Goal: Information Seeking & Learning: Obtain resource

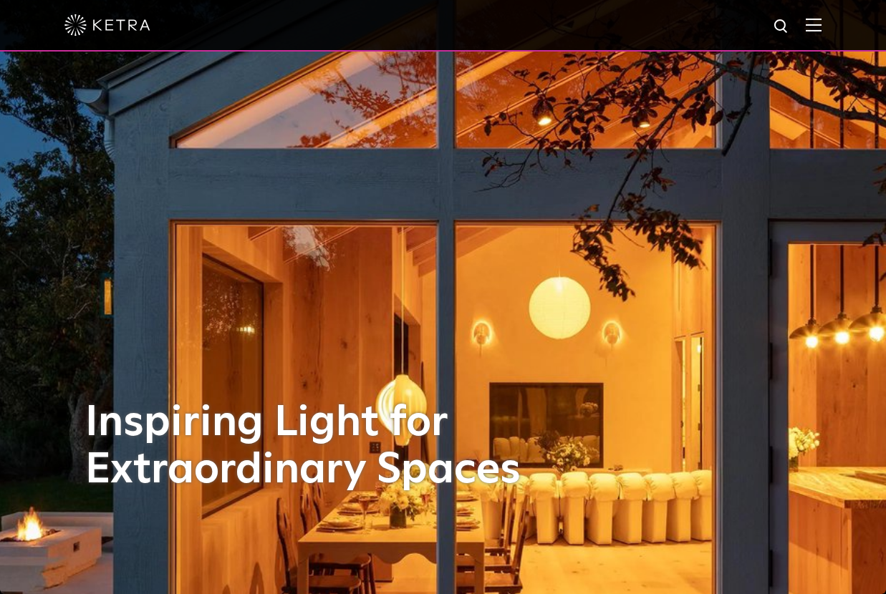
click at [819, 19] on img at bounding box center [814, 25] width 16 height 14
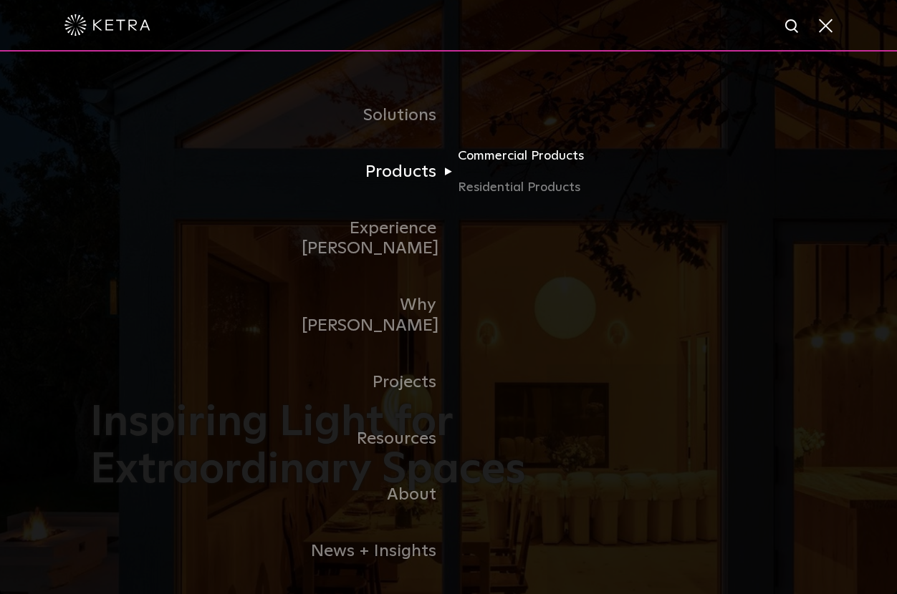
click at [518, 163] on link "Commercial Products" at bounding box center [526, 162] width 137 height 32
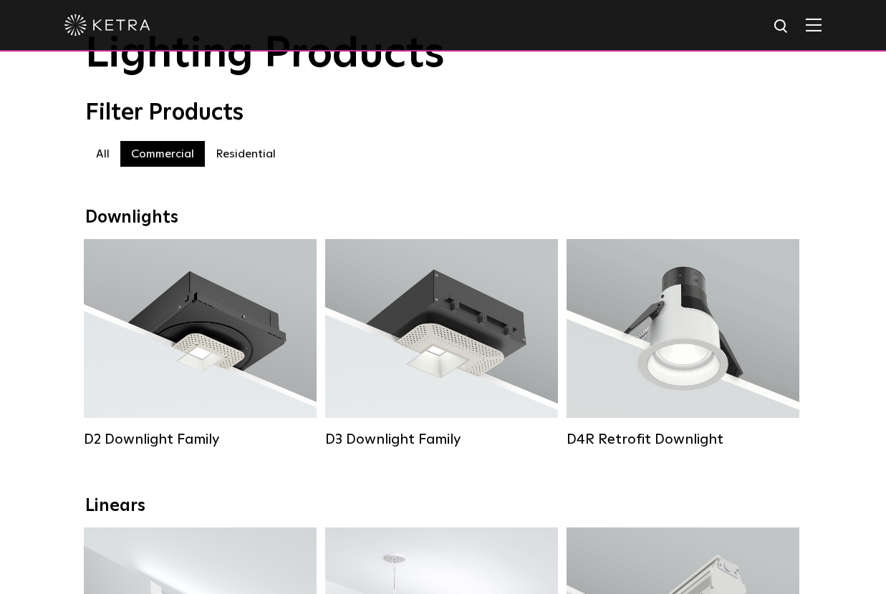
scroll to position [215, 0]
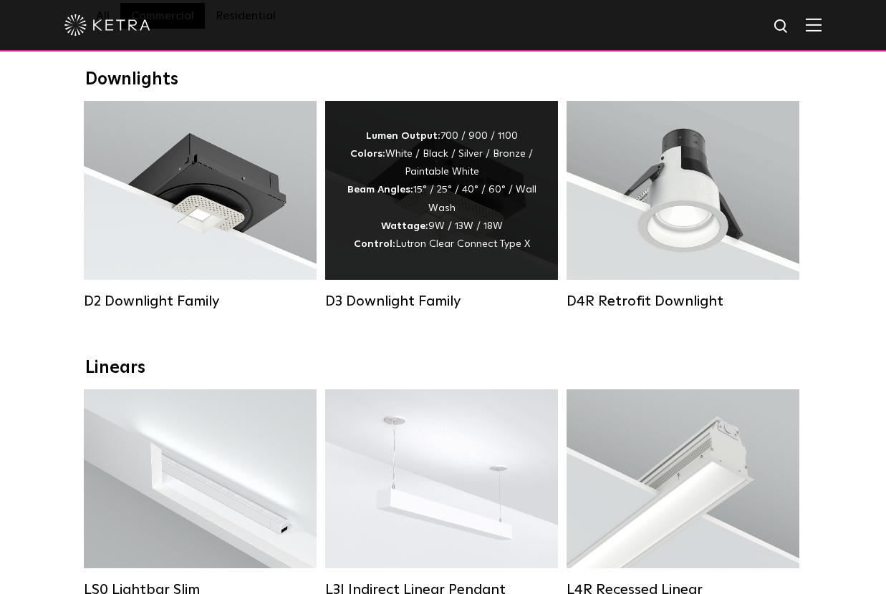
click at [420, 310] on div "D3 Downlight Family" at bounding box center [441, 301] width 233 height 17
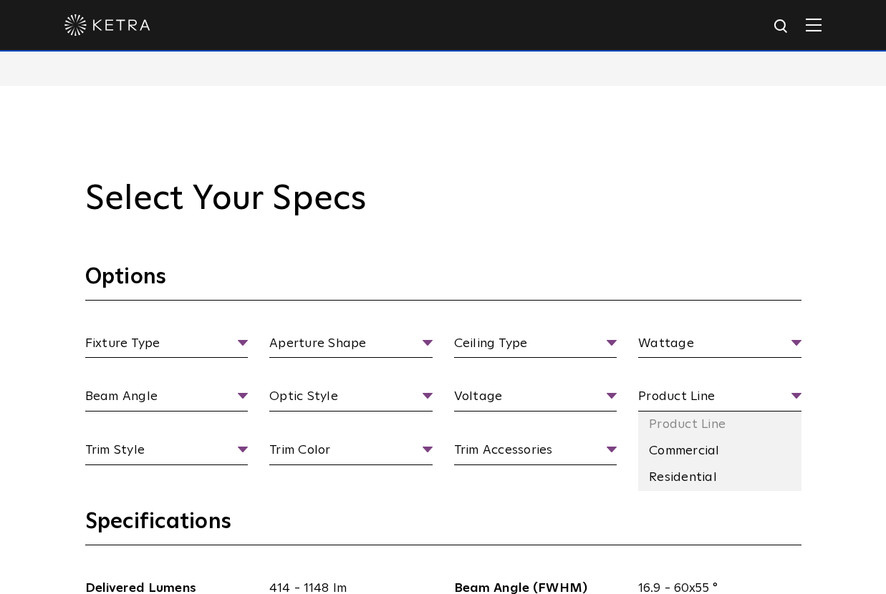
scroll to position [1217, 0]
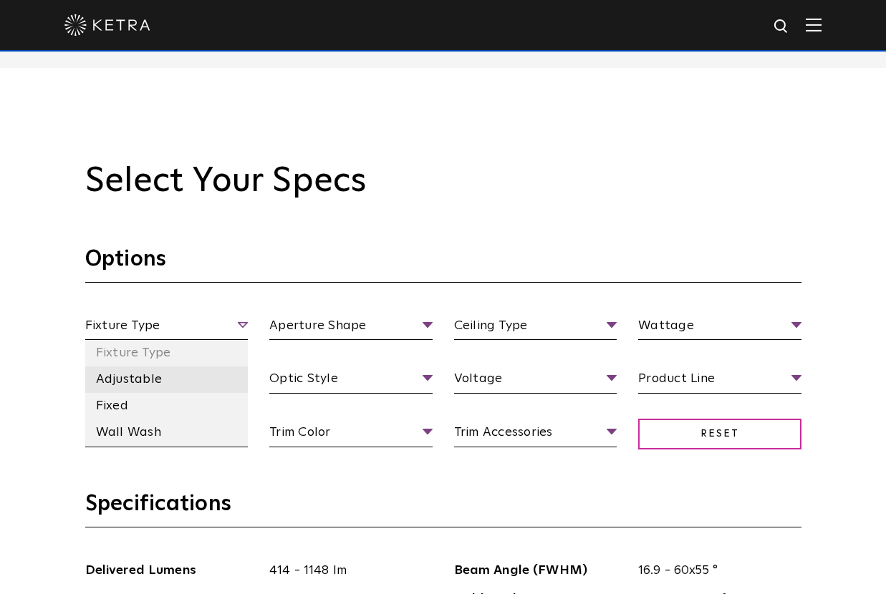
click at [127, 387] on li "Adjustable" at bounding box center [166, 380] width 163 height 26
click at [241, 328] on span "Adjustable" at bounding box center [166, 328] width 163 height 25
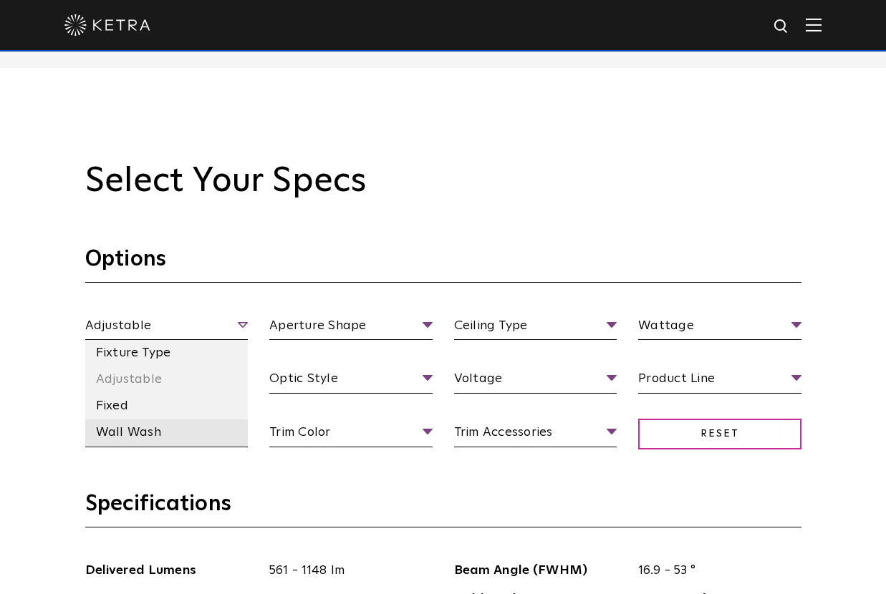
click at [125, 426] on li "Wall Wash" at bounding box center [166, 433] width 163 height 26
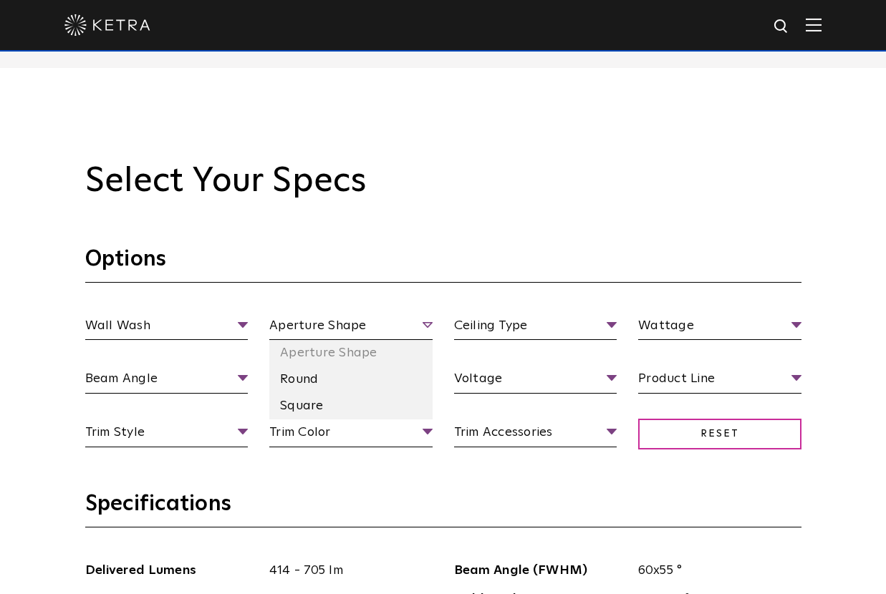
click at [355, 321] on span "Aperture Shape" at bounding box center [350, 328] width 163 height 25
click at [429, 322] on span "Aperture Shape" at bounding box center [350, 328] width 163 height 25
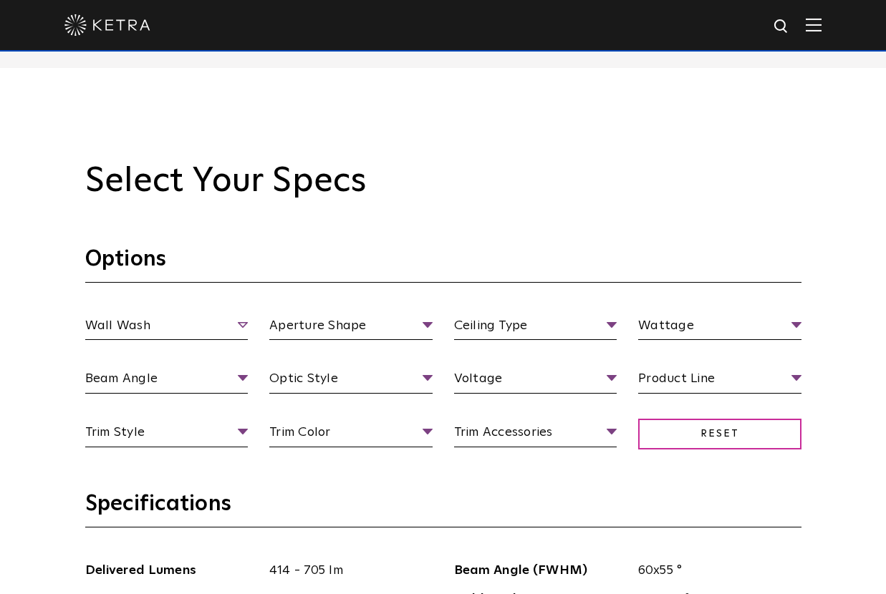
click at [240, 327] on span "Wall Wash" at bounding box center [166, 328] width 163 height 25
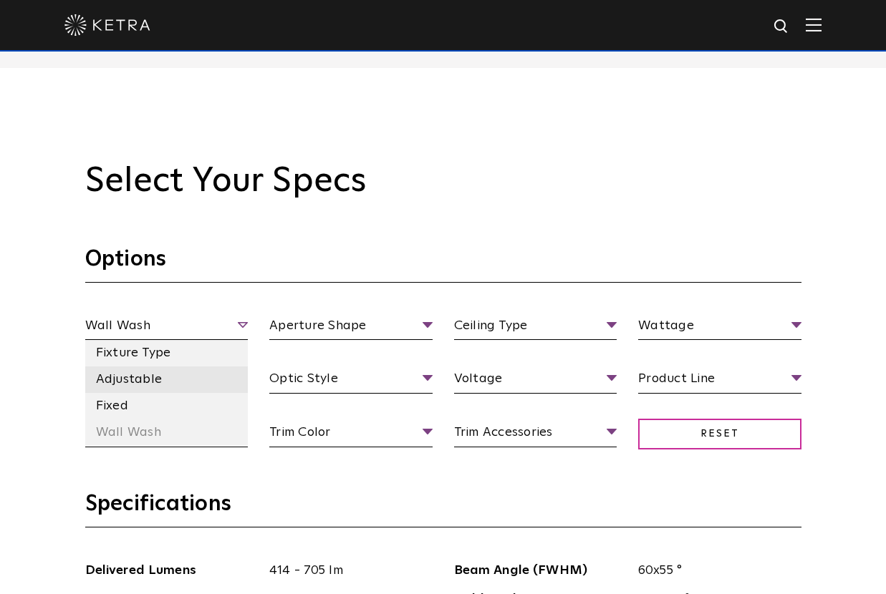
click at [146, 375] on li "Adjustable" at bounding box center [166, 380] width 163 height 26
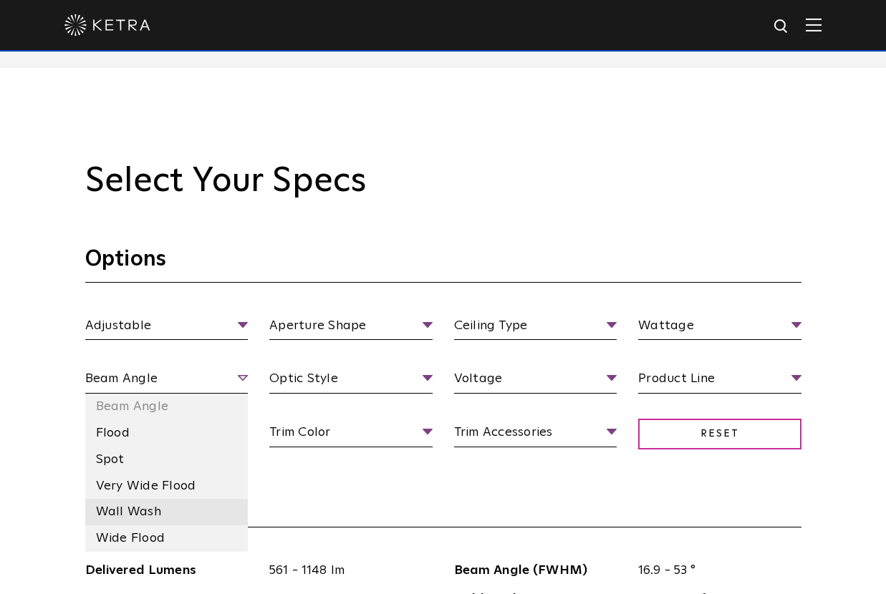
click at [174, 521] on li "Wall Wash" at bounding box center [166, 512] width 163 height 26
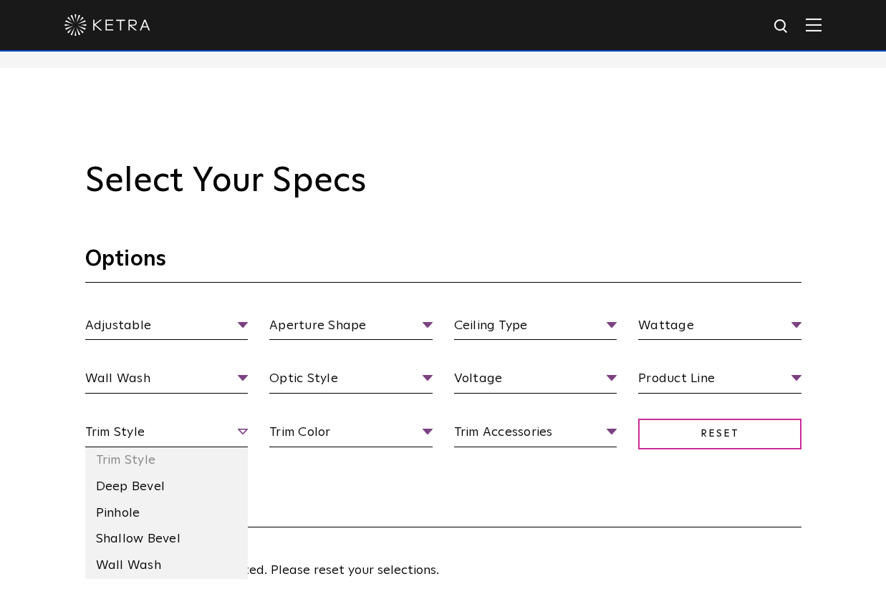
click at [215, 432] on span "Trim Style" at bounding box center [166, 435] width 163 height 25
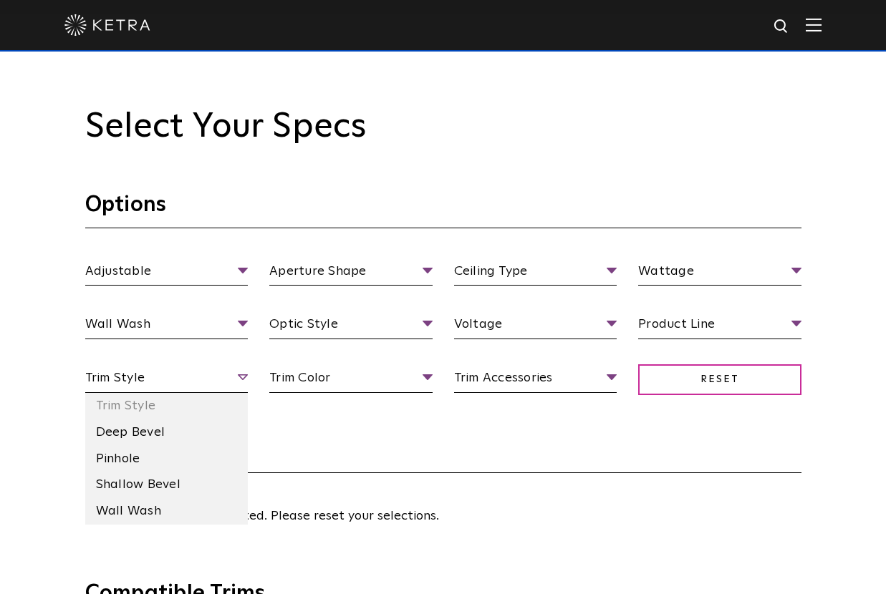
scroll to position [1289, 0]
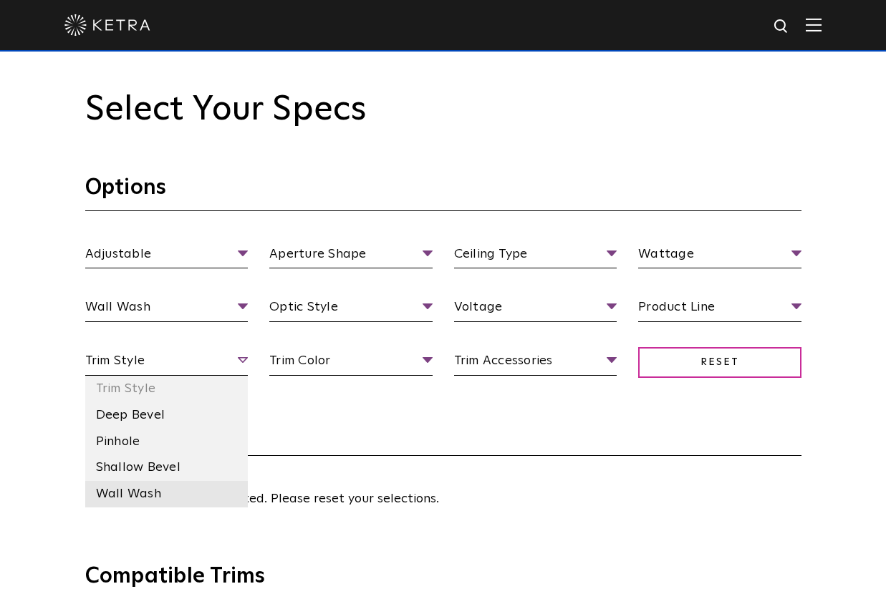
click at [169, 492] on li "Wall Wash" at bounding box center [166, 494] width 163 height 26
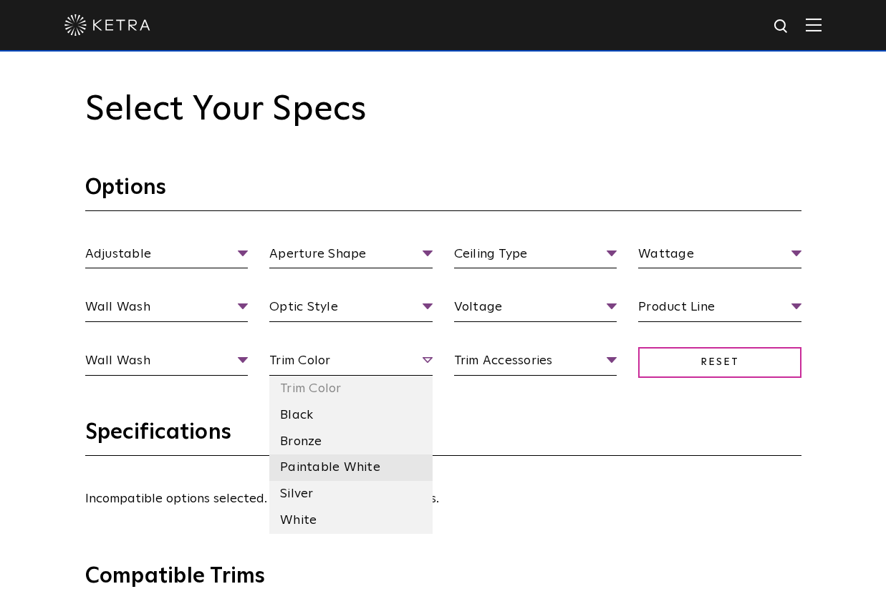
click at [319, 458] on li "Paintable White" at bounding box center [350, 468] width 163 height 26
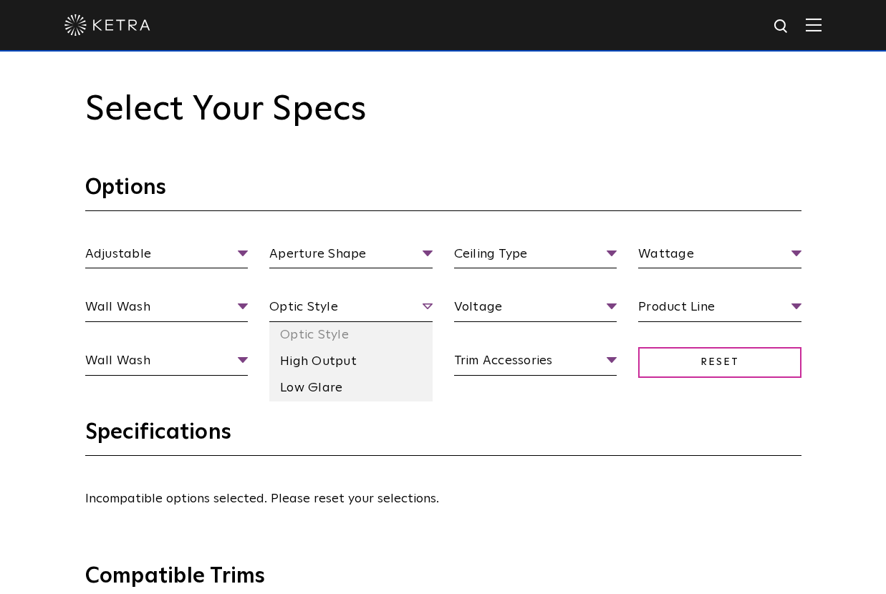
click at [357, 314] on span "Optic Style" at bounding box center [350, 309] width 163 height 25
click at [321, 395] on li "Low Glare" at bounding box center [350, 388] width 163 height 26
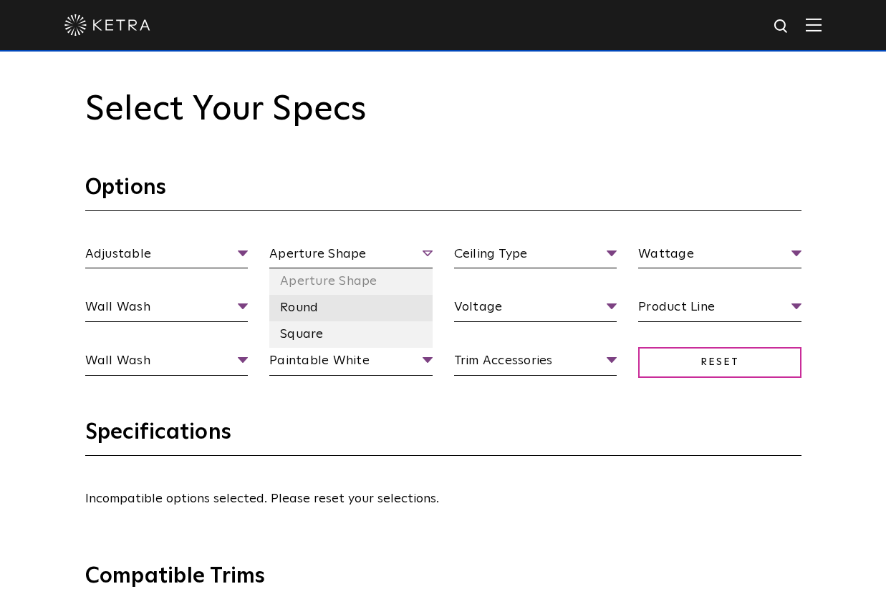
click at [347, 313] on li "Round" at bounding box center [350, 308] width 163 height 26
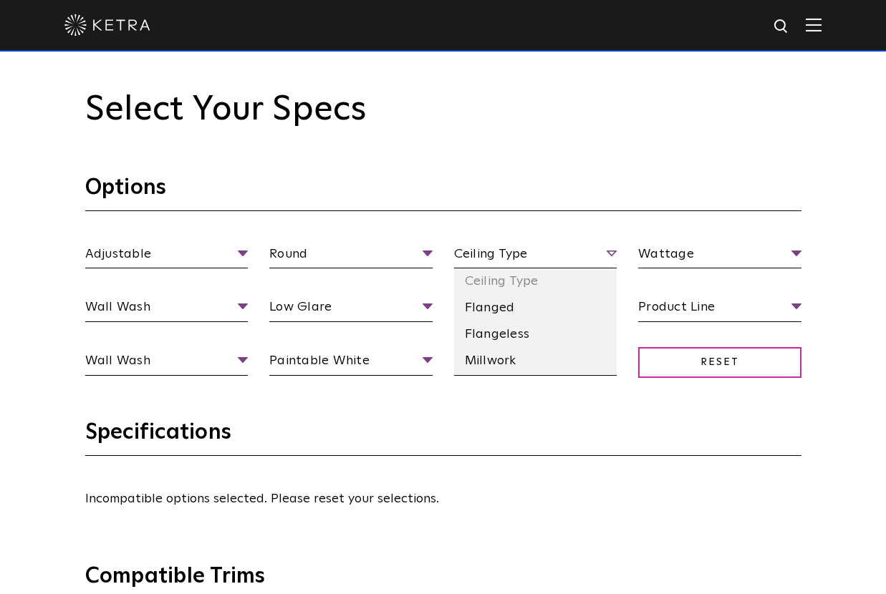
click at [542, 254] on span "Ceiling Type" at bounding box center [535, 256] width 163 height 25
click at [510, 341] on li "Flangeless" at bounding box center [535, 335] width 163 height 26
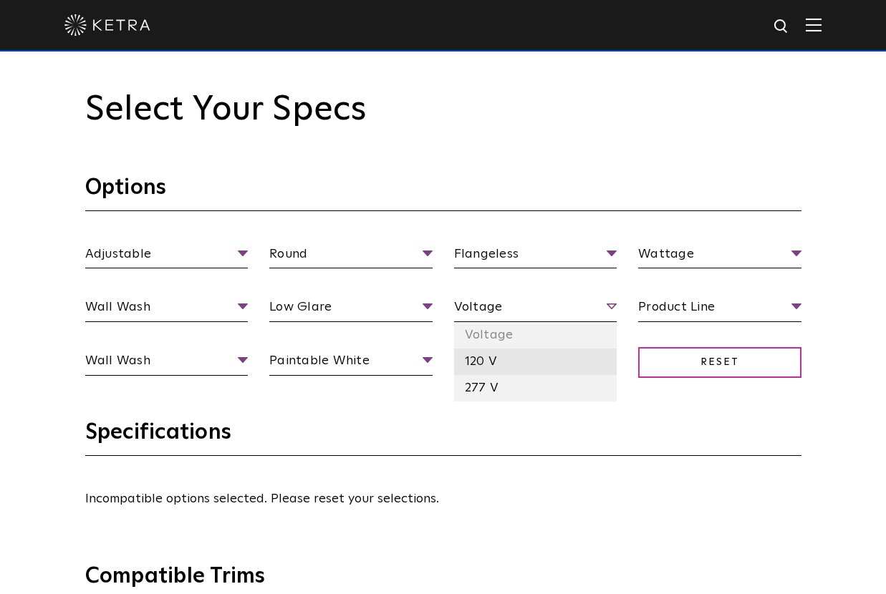
click at [509, 361] on li "120 V" at bounding box center [535, 362] width 163 height 26
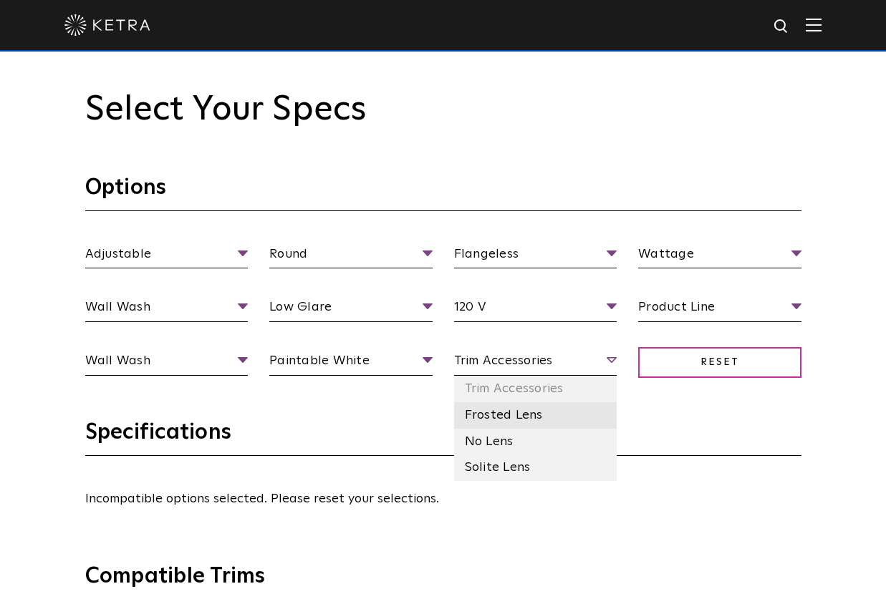
click at [533, 415] on li "Frosted Lens" at bounding box center [535, 415] width 163 height 26
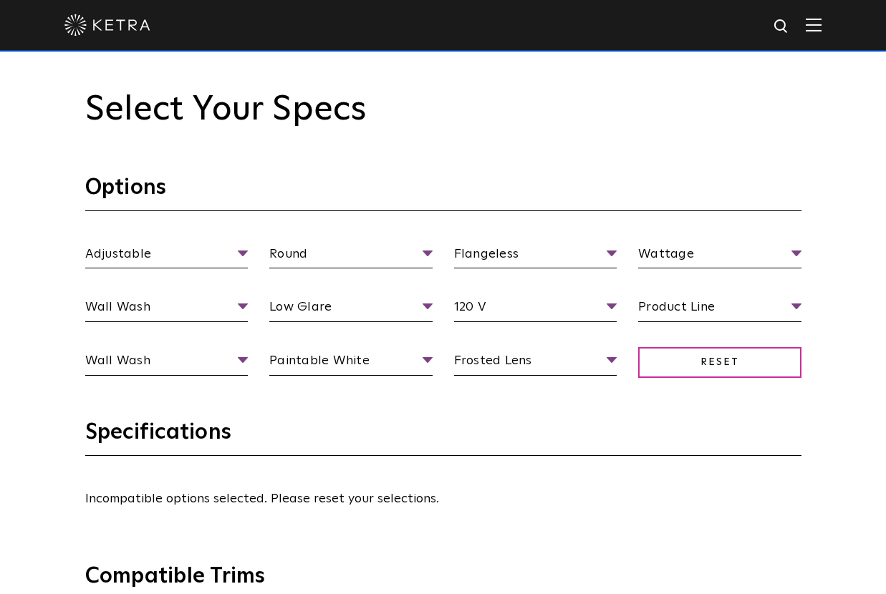
drag, startPoint x: 533, startPoint y: 415, endPoint x: 500, endPoint y: 415, distance: 32.9
click at [501, 433] on h3 "Specifications" at bounding box center [443, 437] width 716 height 37
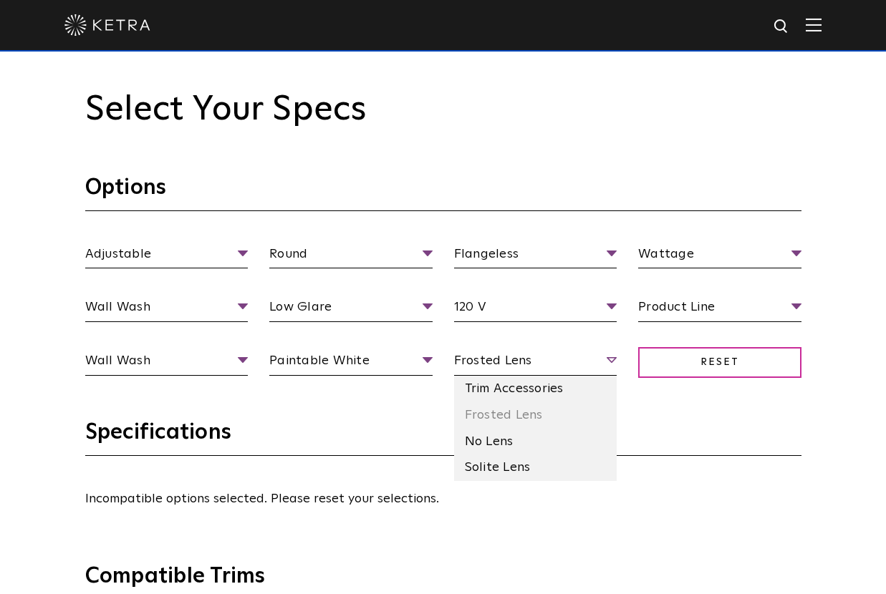
click at [518, 369] on span "Frosted Lens" at bounding box center [535, 363] width 163 height 25
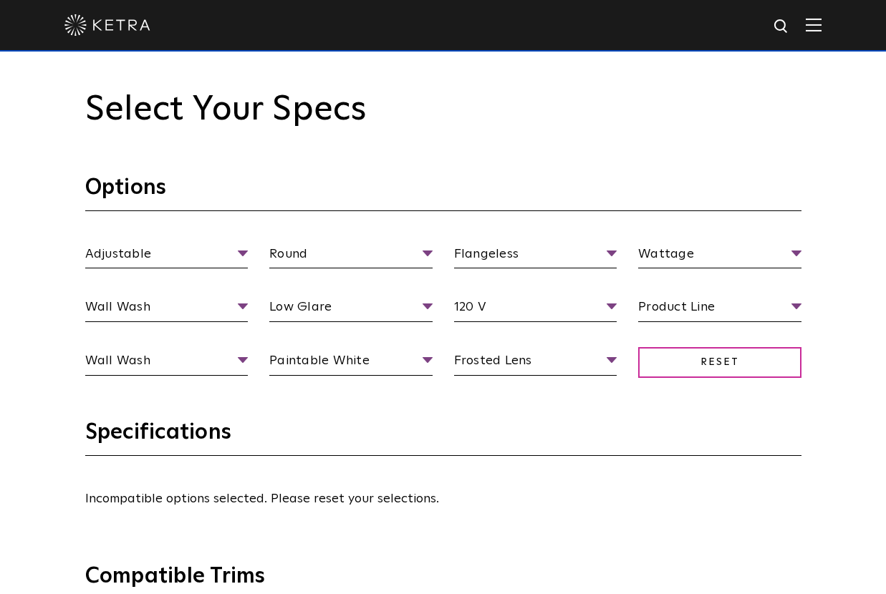
click at [641, 430] on h3 "Specifications" at bounding box center [443, 437] width 716 height 37
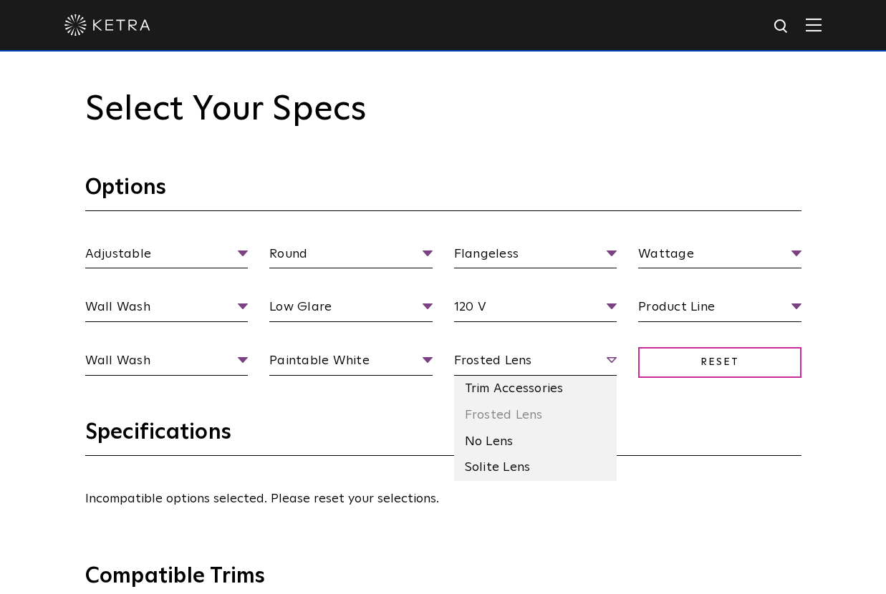
click at [556, 359] on span "Frosted Lens" at bounding box center [535, 363] width 163 height 25
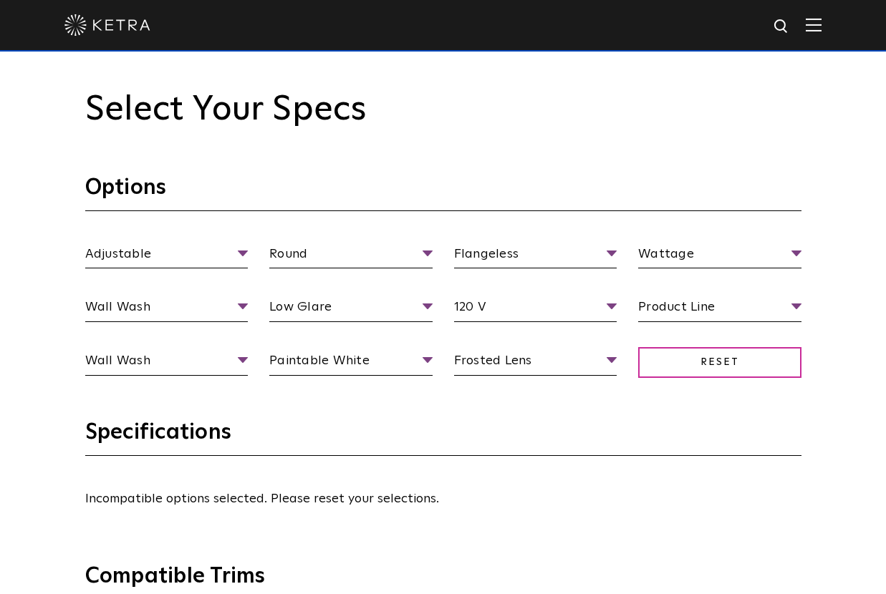
click at [687, 437] on h3 "Specifications" at bounding box center [443, 437] width 716 height 37
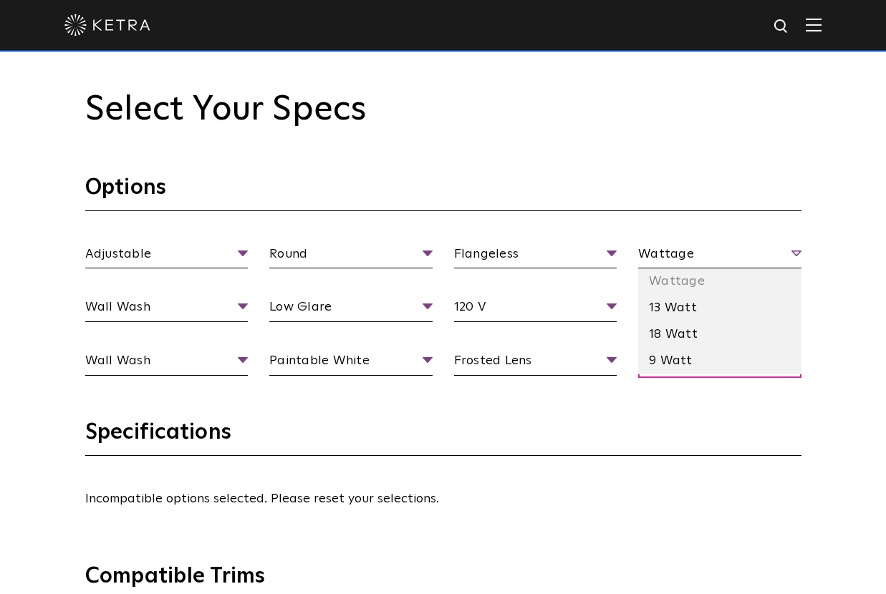
click at [715, 259] on span "Wattage" at bounding box center [719, 256] width 163 height 25
click at [690, 313] on li "13 Watt" at bounding box center [719, 308] width 163 height 26
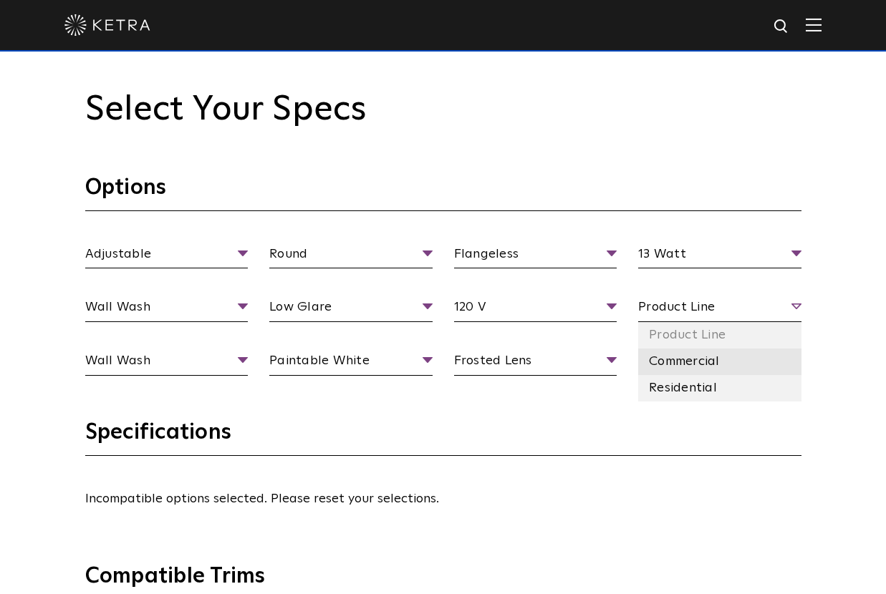
click at [720, 359] on li "Commercial" at bounding box center [719, 362] width 163 height 26
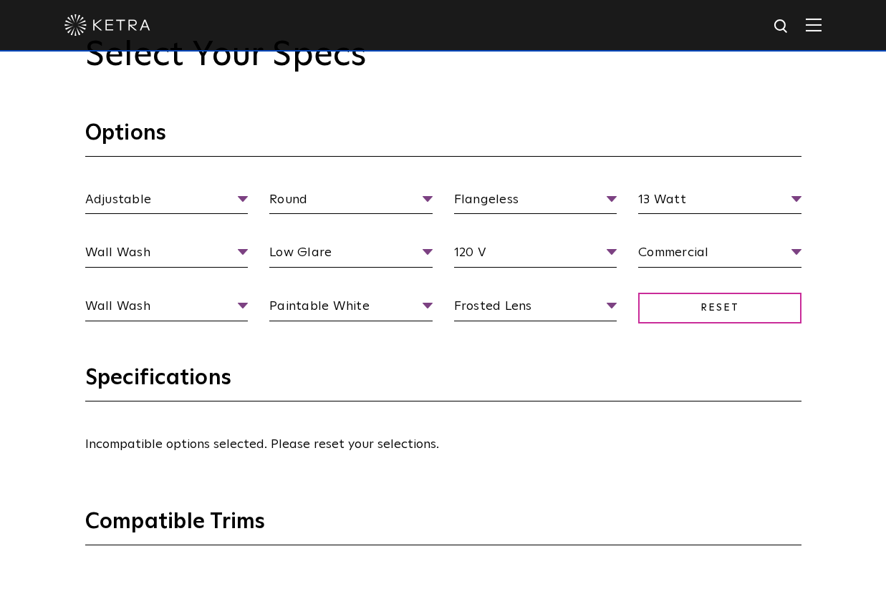
scroll to position [1361, 0]
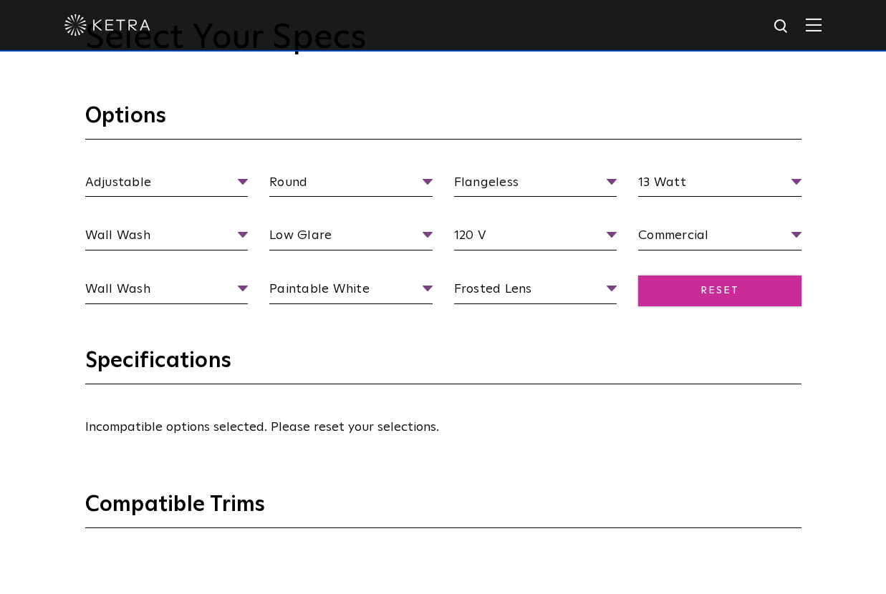
click at [686, 294] on span "Reset" at bounding box center [719, 291] width 163 height 31
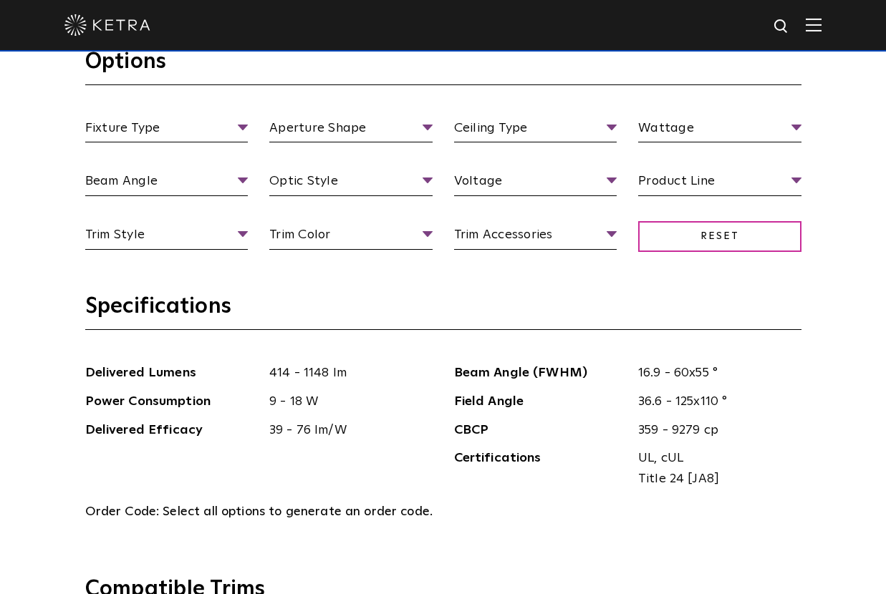
scroll to position [1432, 0]
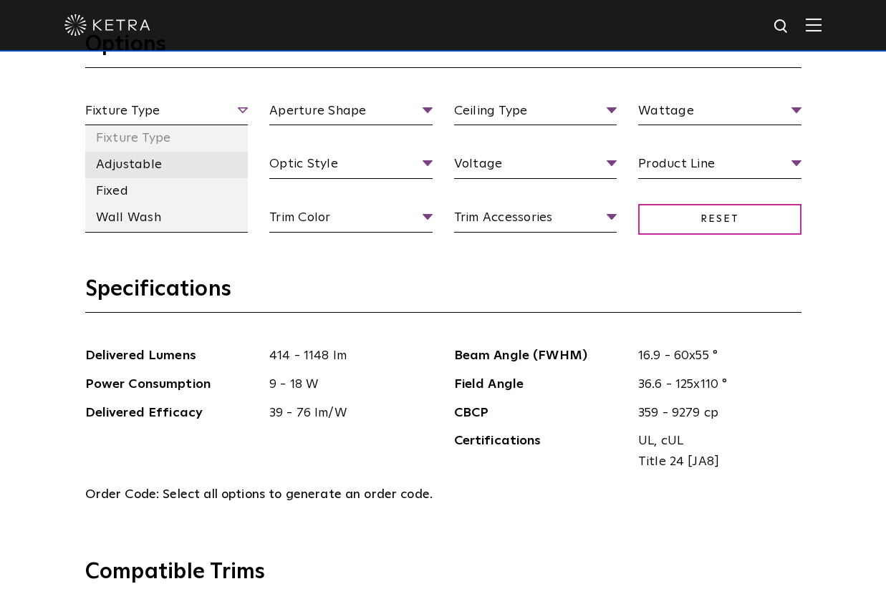
click at [163, 170] on li "Adjustable" at bounding box center [166, 165] width 163 height 26
click at [218, 120] on span "Adjustable" at bounding box center [166, 113] width 163 height 25
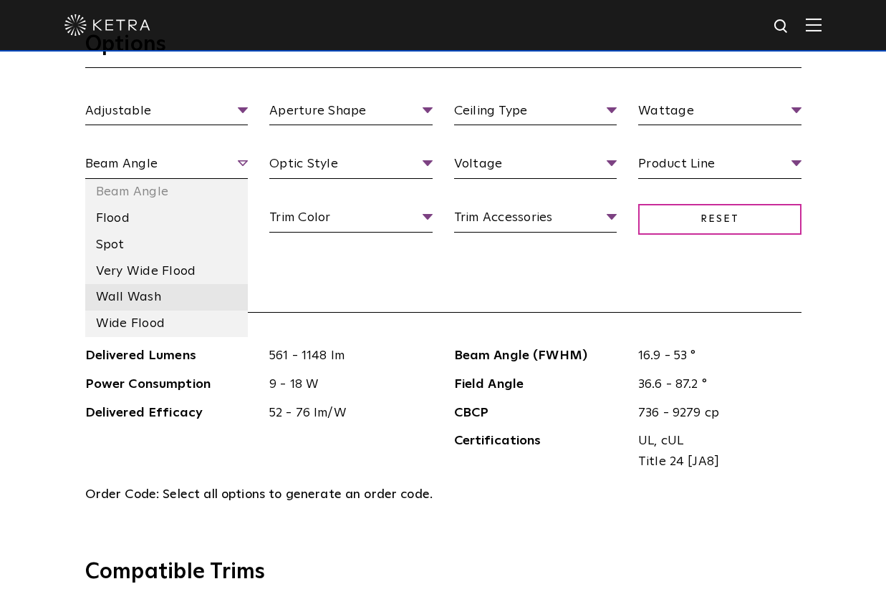
click at [171, 294] on li "Wall Wash" at bounding box center [166, 297] width 163 height 26
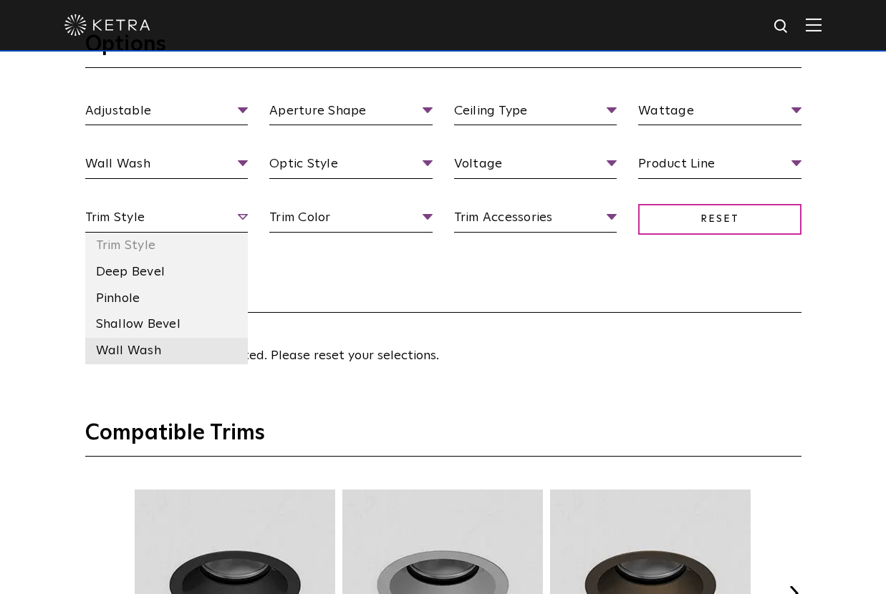
click at [172, 349] on li "Wall Wash" at bounding box center [166, 351] width 163 height 26
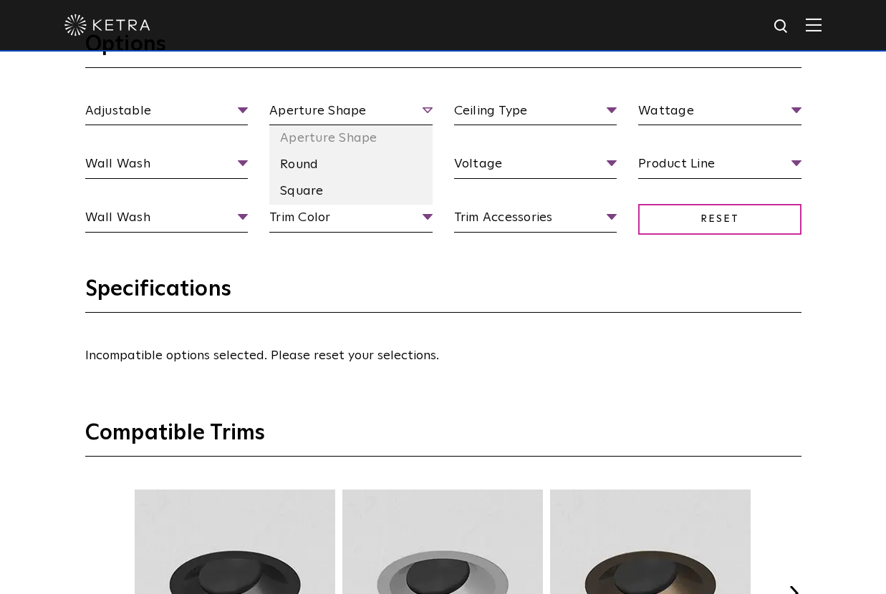
click at [346, 112] on span "Aperture Shape" at bounding box center [350, 113] width 163 height 25
click at [320, 168] on li "Round" at bounding box center [350, 165] width 163 height 26
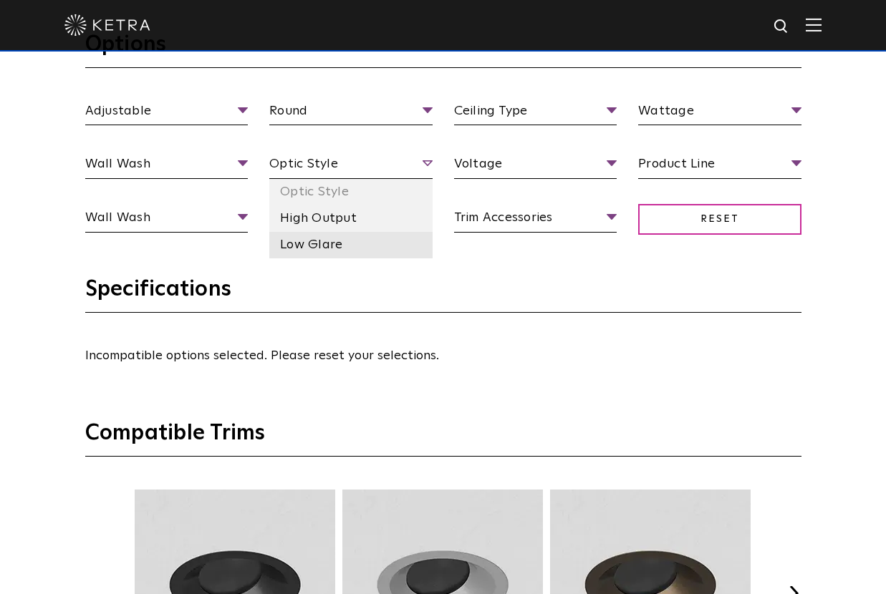
click at [320, 248] on li "Low Glare" at bounding box center [350, 245] width 163 height 26
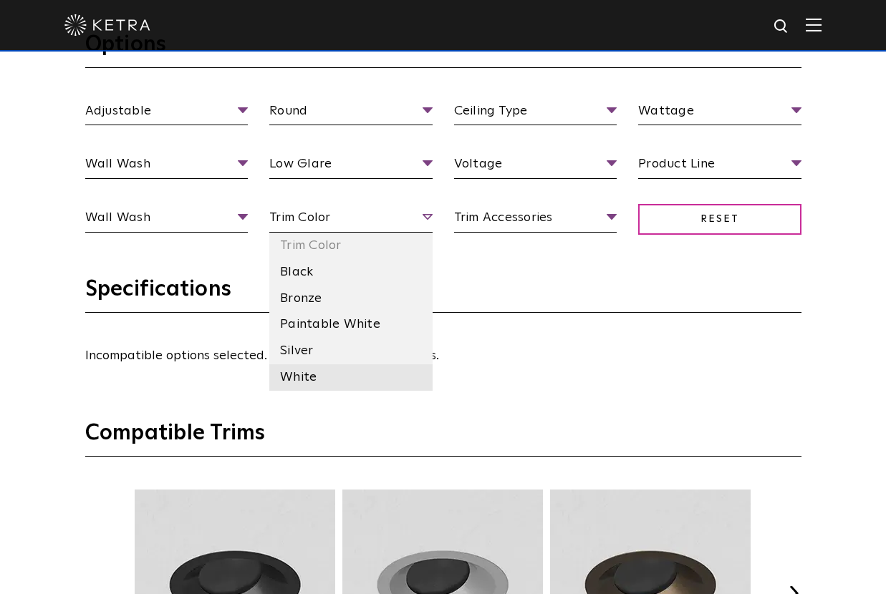
click at [321, 374] on li "White" at bounding box center [350, 377] width 163 height 26
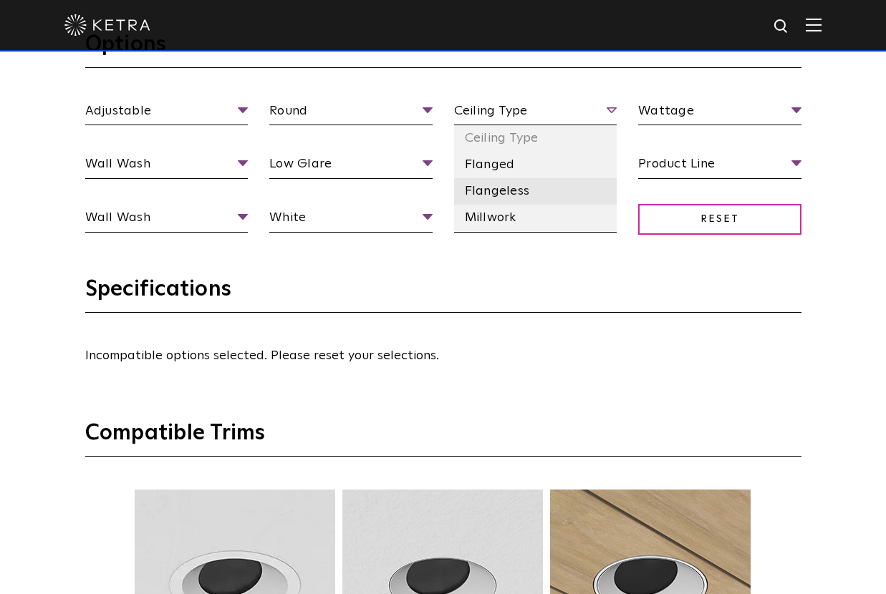
click at [523, 186] on li "Flangeless" at bounding box center [535, 191] width 163 height 26
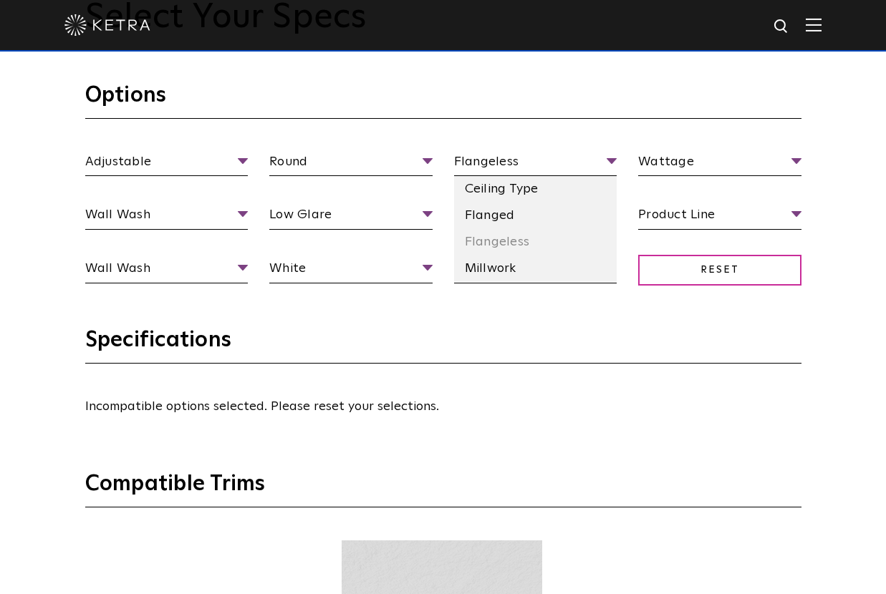
scroll to position [1289, 0]
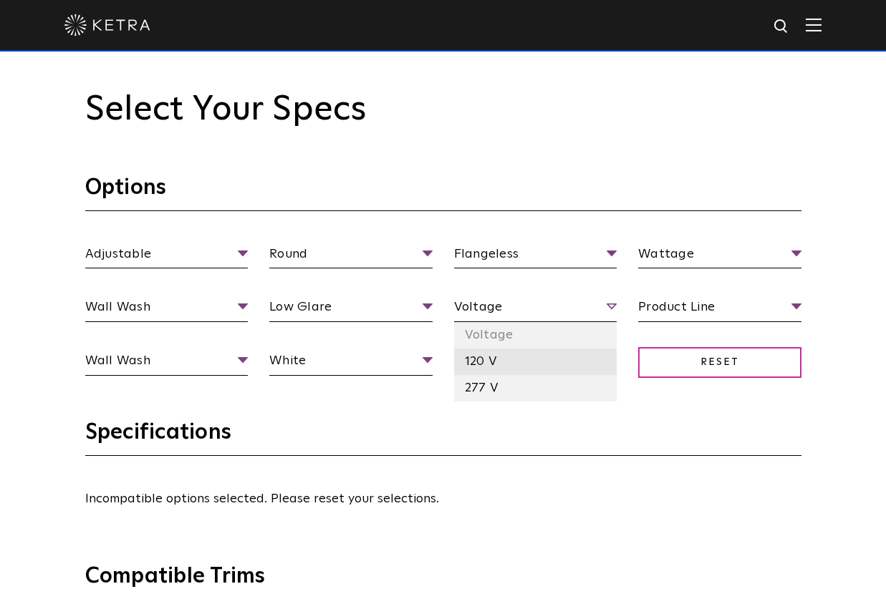
click at [513, 362] on li "120 V" at bounding box center [535, 362] width 163 height 26
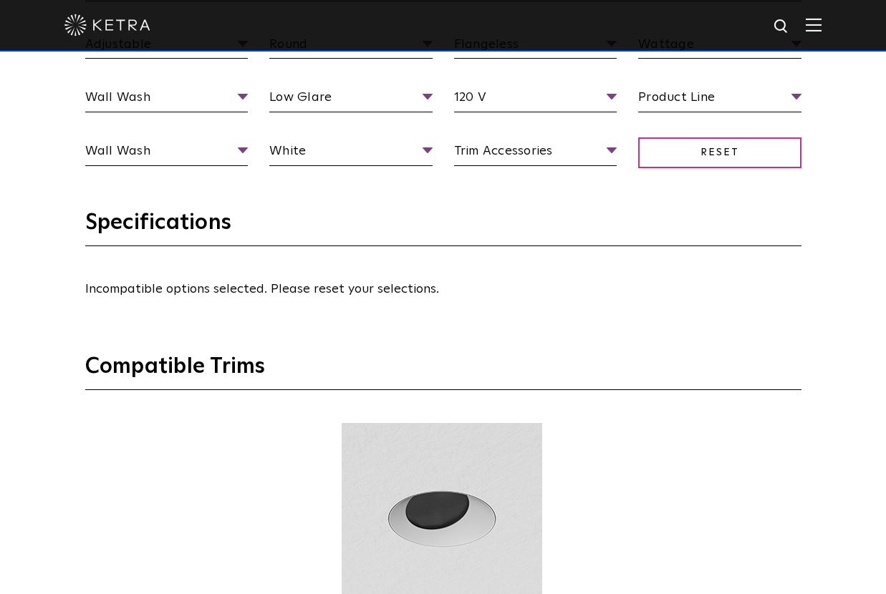
scroll to position [1504, 0]
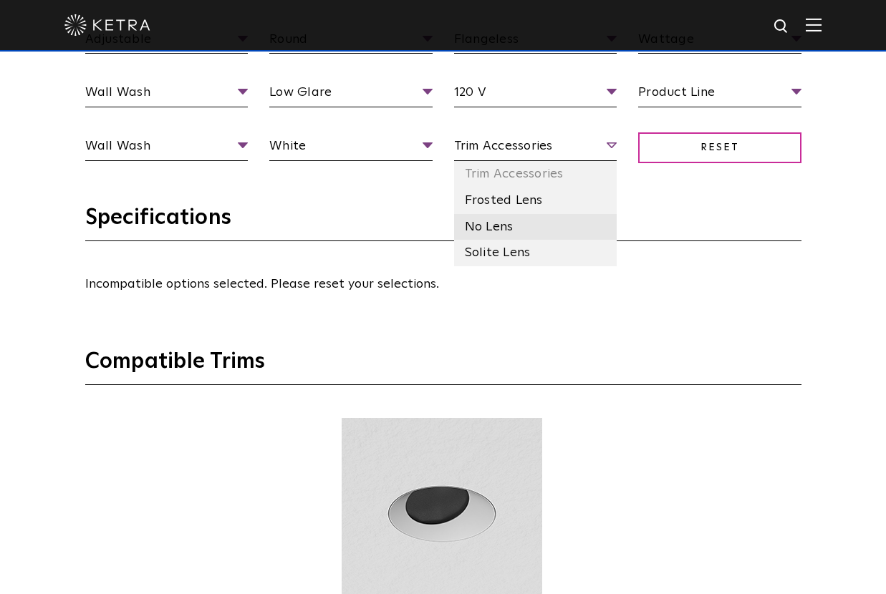
click at [531, 231] on li "No Lens" at bounding box center [535, 227] width 163 height 26
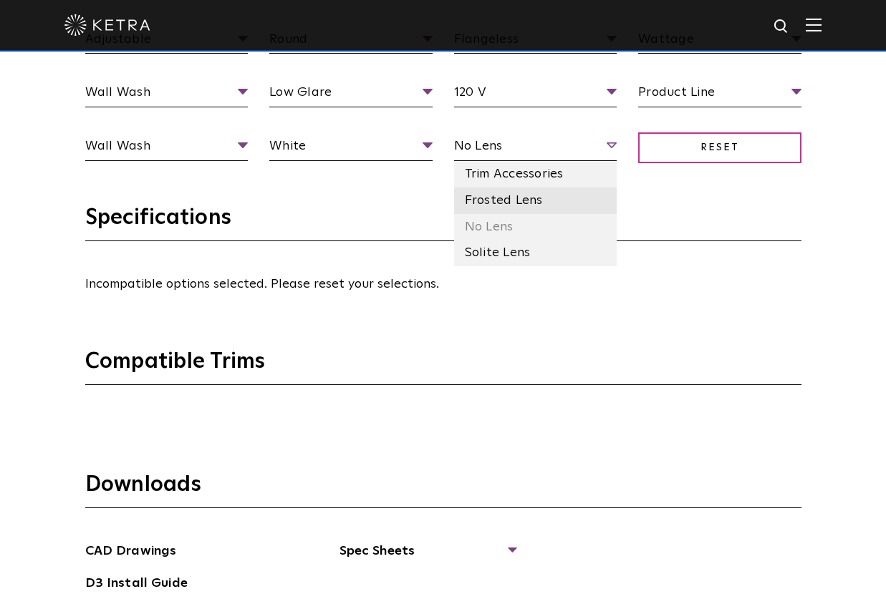
click at [551, 201] on li "Frosted Lens" at bounding box center [535, 201] width 163 height 26
click at [565, 155] on span "Frosted Lens" at bounding box center [535, 148] width 163 height 25
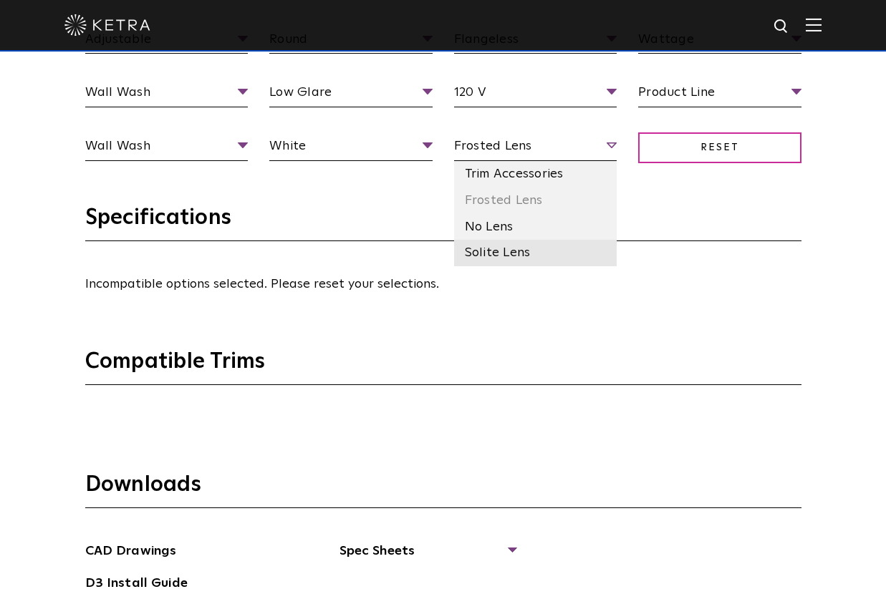
click at [551, 258] on li "Solite Lens" at bounding box center [535, 253] width 163 height 26
click at [577, 179] on li "Trim Accessories" at bounding box center [535, 174] width 163 height 26
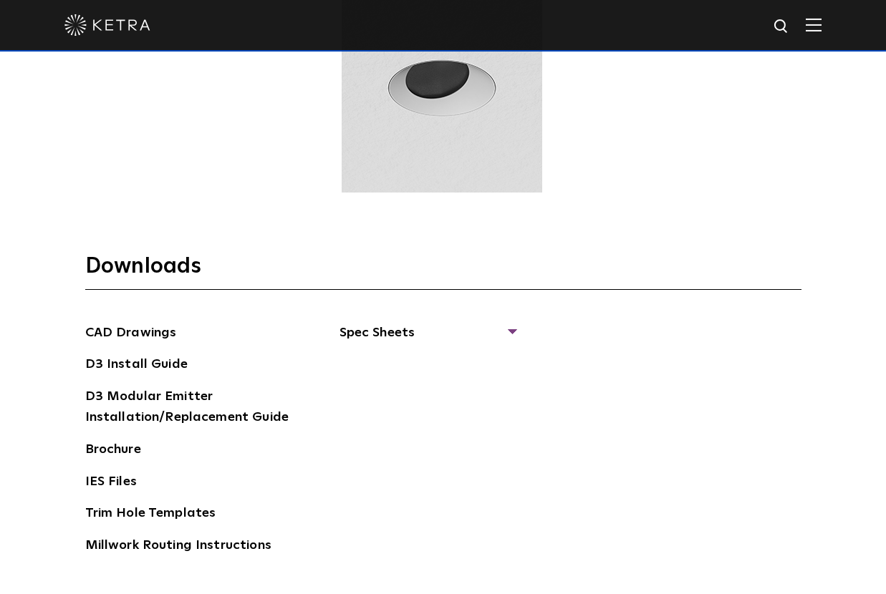
scroll to position [1933, 0]
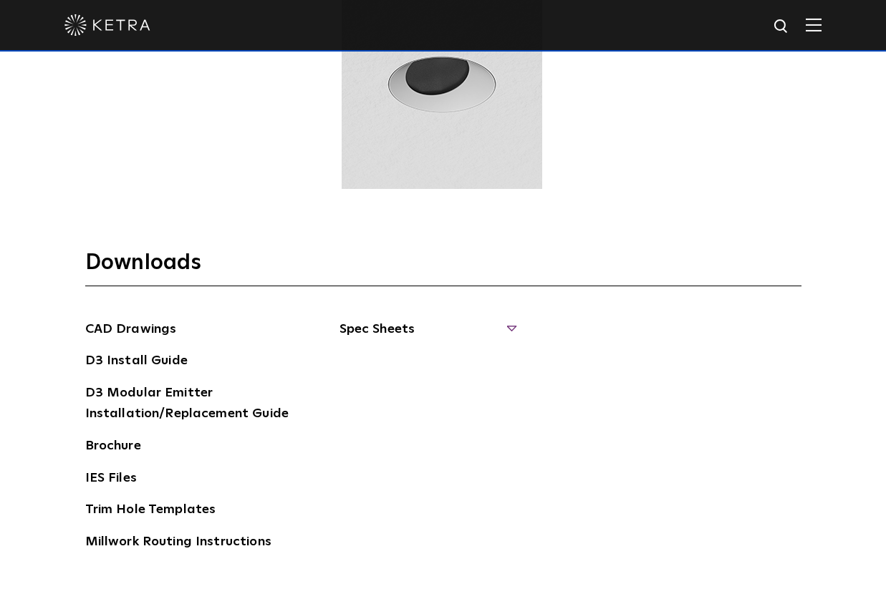
click at [390, 334] on span "Spec Sheets" at bounding box center [426, 335] width 175 height 32
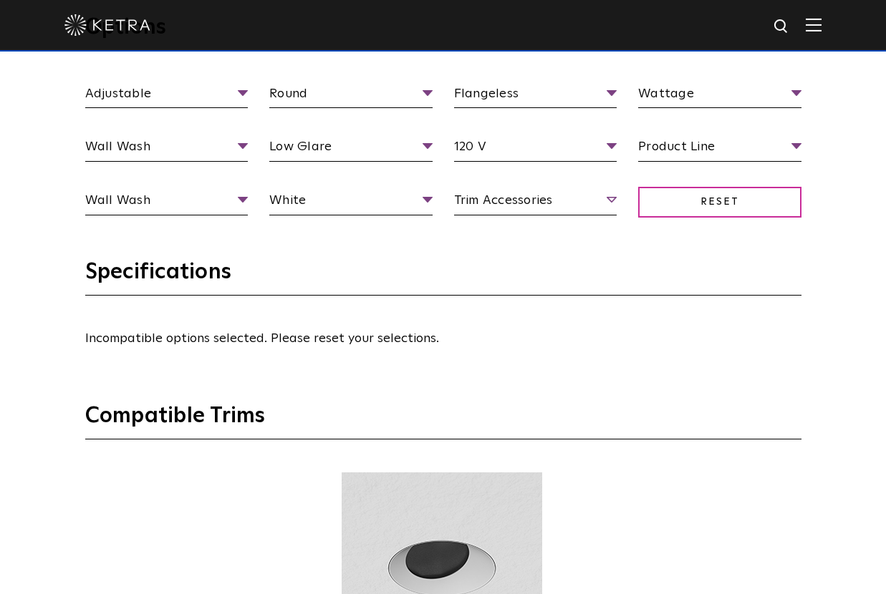
scroll to position [1432, 0]
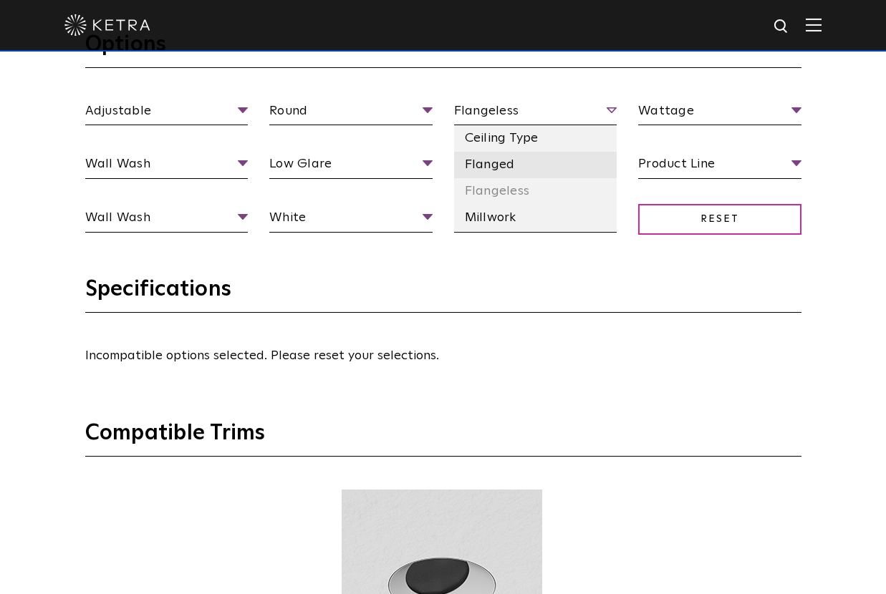
click at [521, 174] on li "Flanged" at bounding box center [535, 165] width 163 height 26
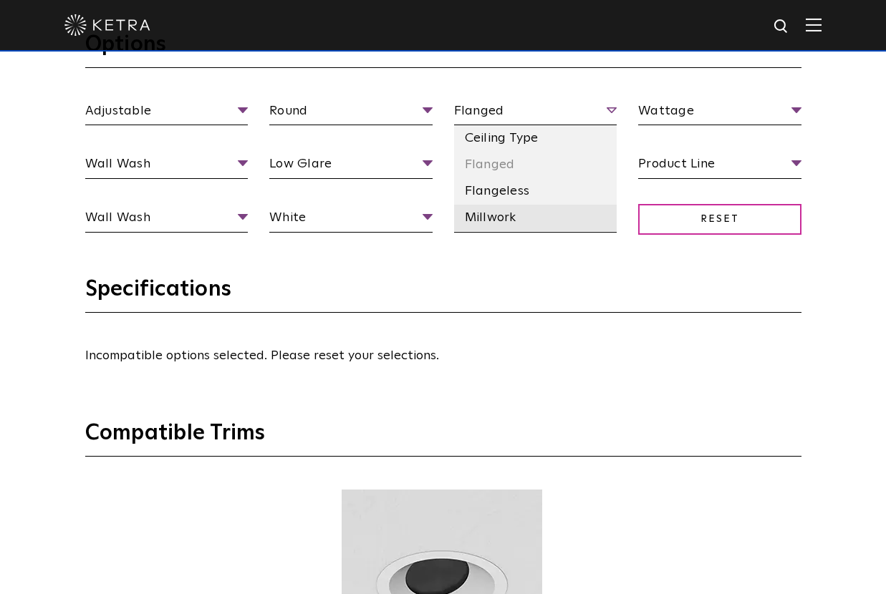
click at [511, 211] on li "Millwork" at bounding box center [535, 218] width 163 height 26
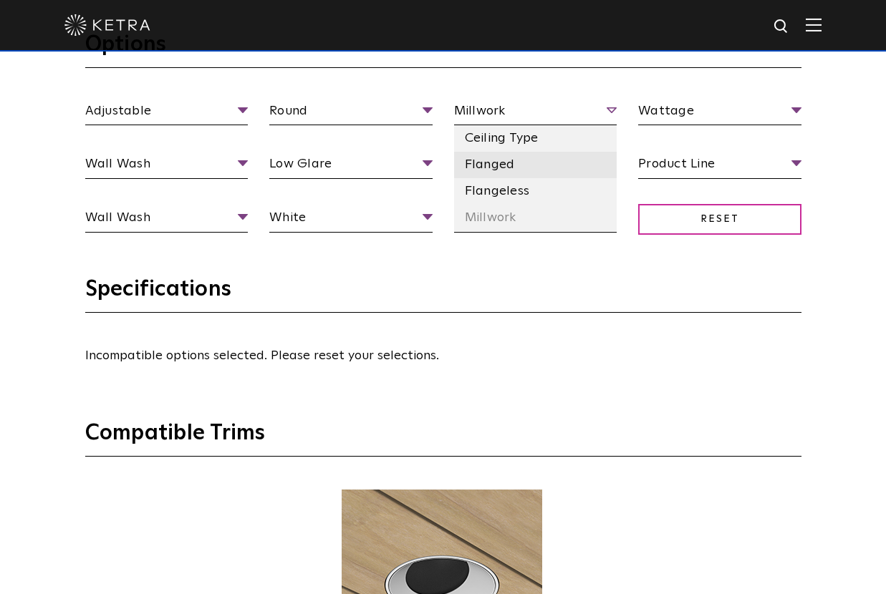
click at [524, 170] on li "Flanged" at bounding box center [535, 165] width 163 height 26
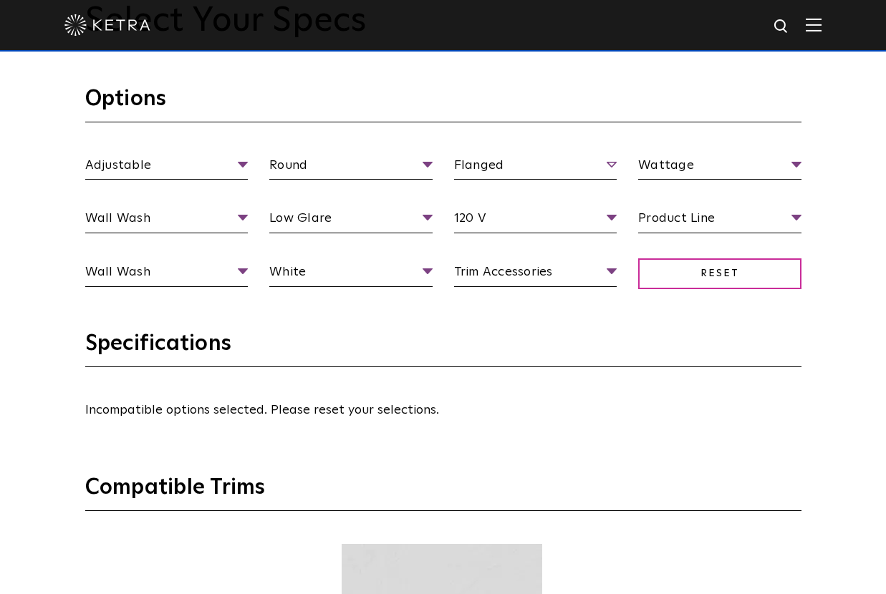
scroll to position [1361, 0]
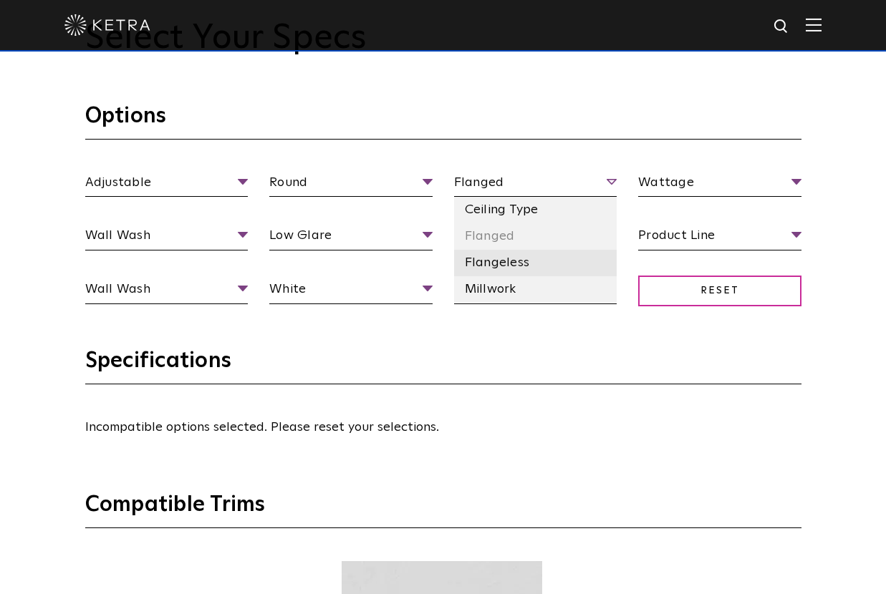
click at [521, 260] on li "Flangeless" at bounding box center [535, 263] width 163 height 26
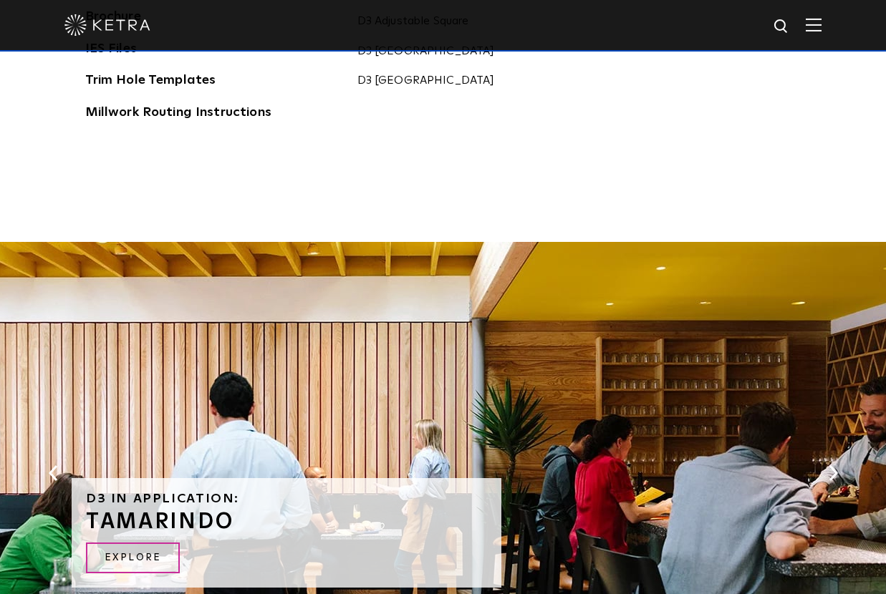
scroll to position [2005, 0]
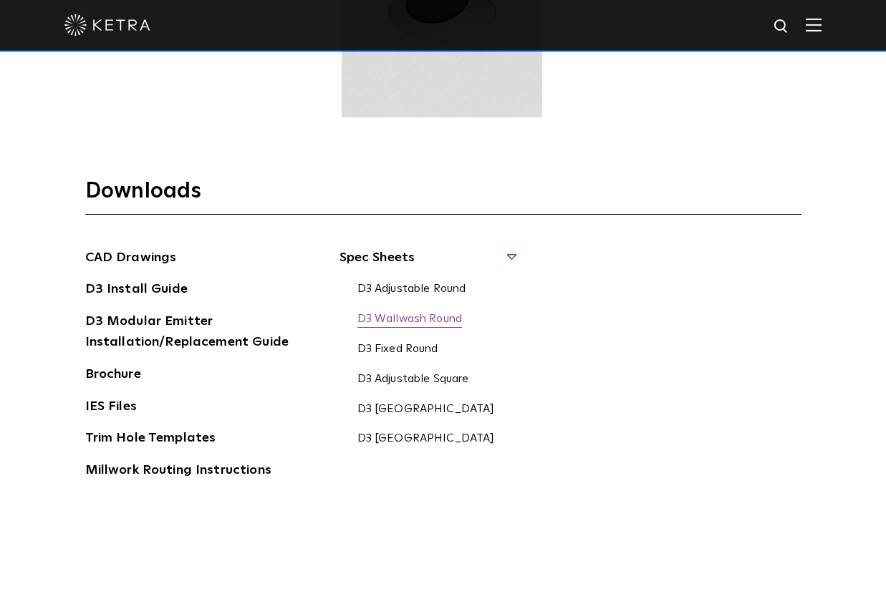
click at [405, 317] on link "D3 Wallwash Round" at bounding box center [409, 320] width 105 height 16
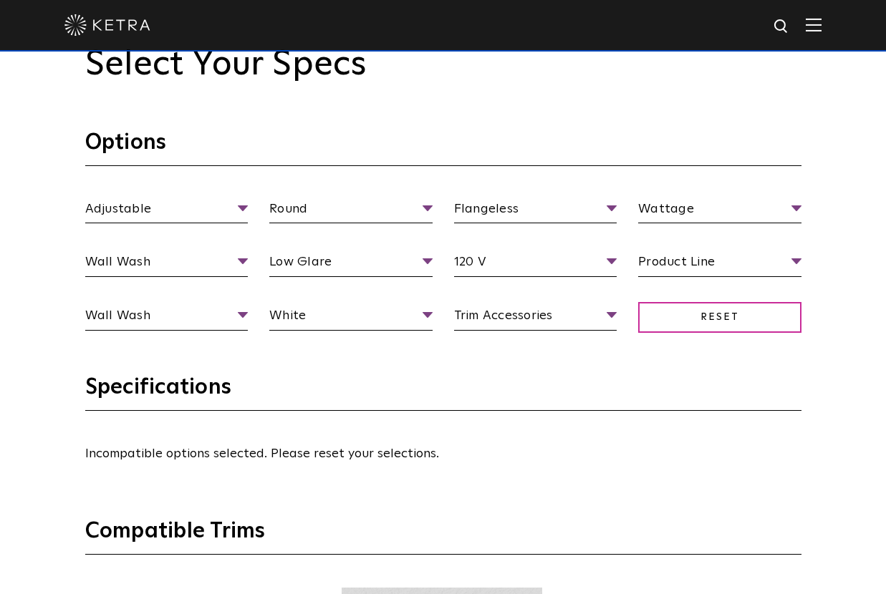
scroll to position [1217, 0]
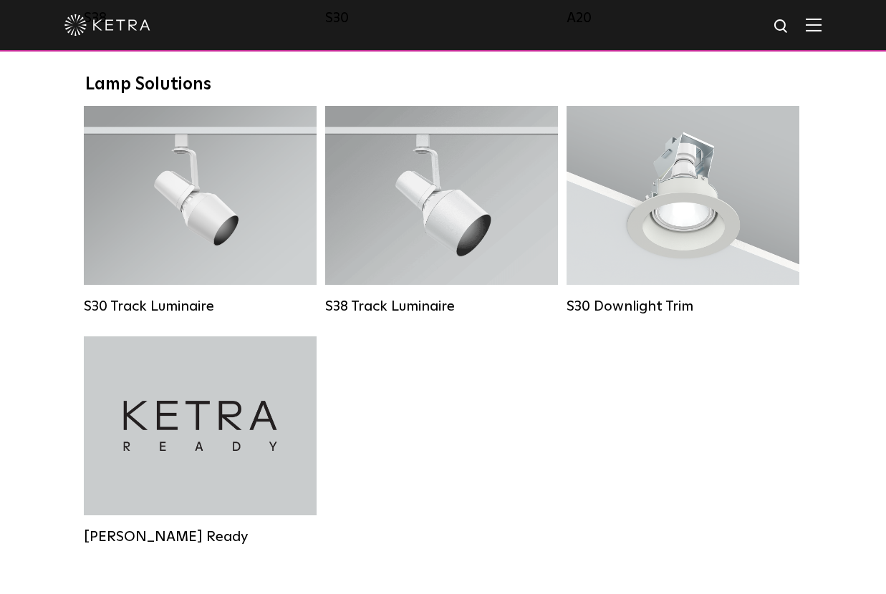
scroll to position [1289, 0]
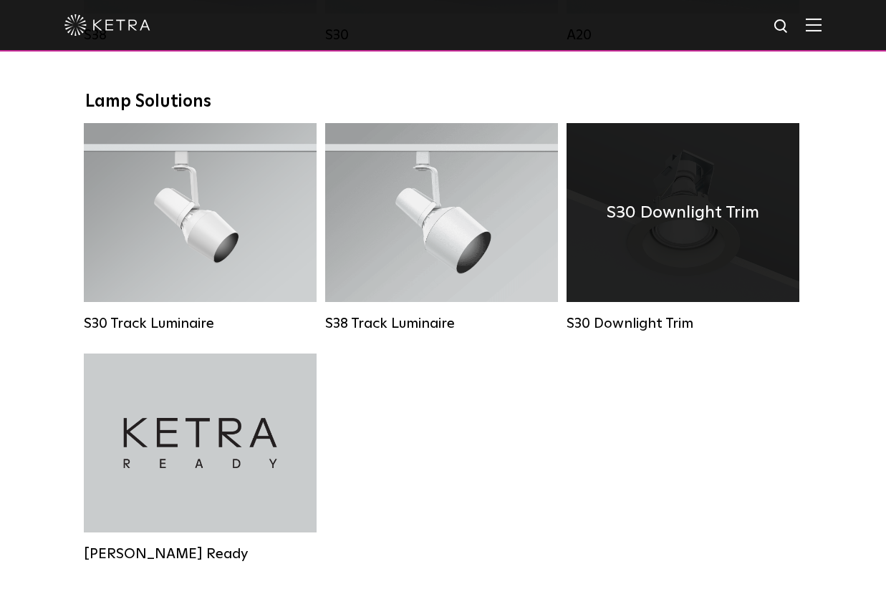
click at [688, 246] on div "S30 Downlight Trim" at bounding box center [682, 212] width 233 height 179
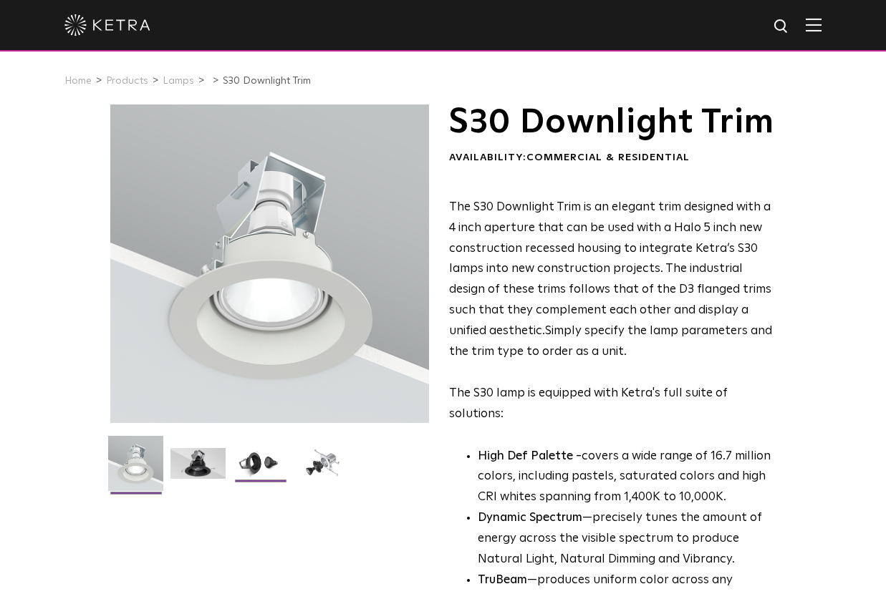
click at [252, 467] on img at bounding box center [260, 469] width 55 height 42
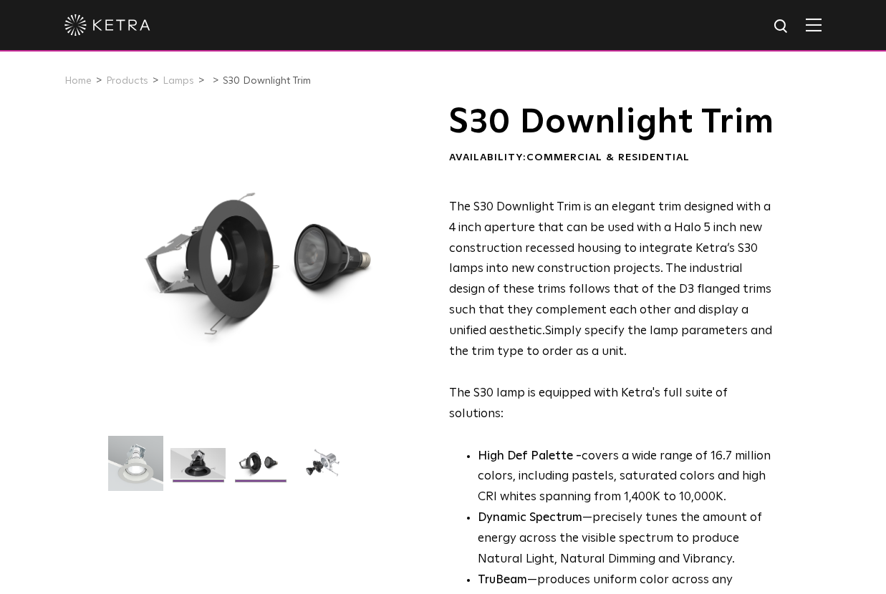
click at [177, 460] on img at bounding box center [197, 469] width 55 height 42
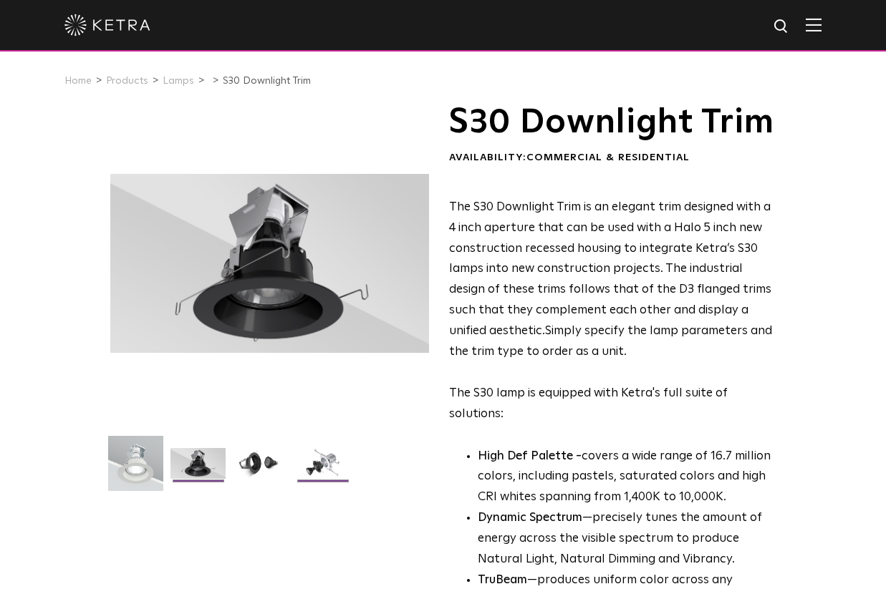
click at [306, 464] on img at bounding box center [322, 469] width 55 height 42
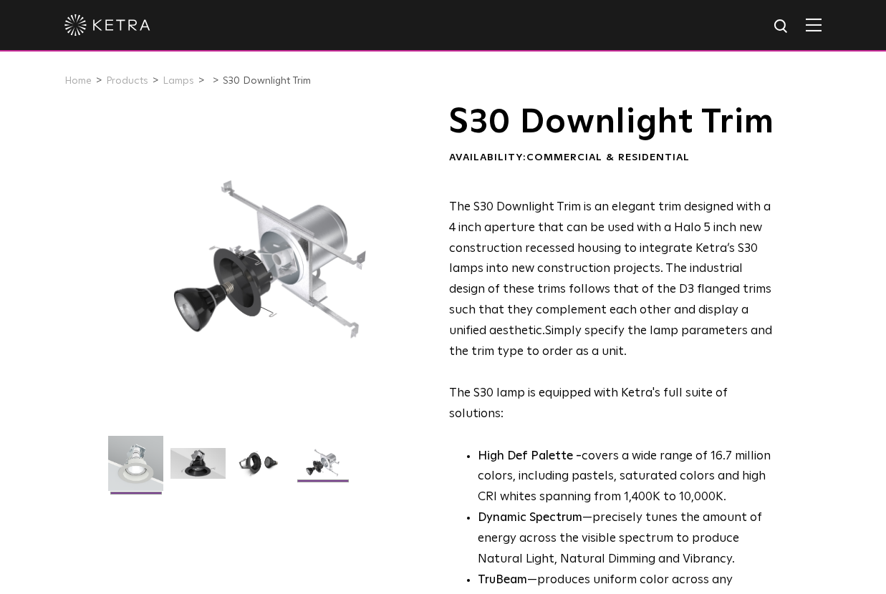
click at [120, 461] on img at bounding box center [135, 469] width 55 height 66
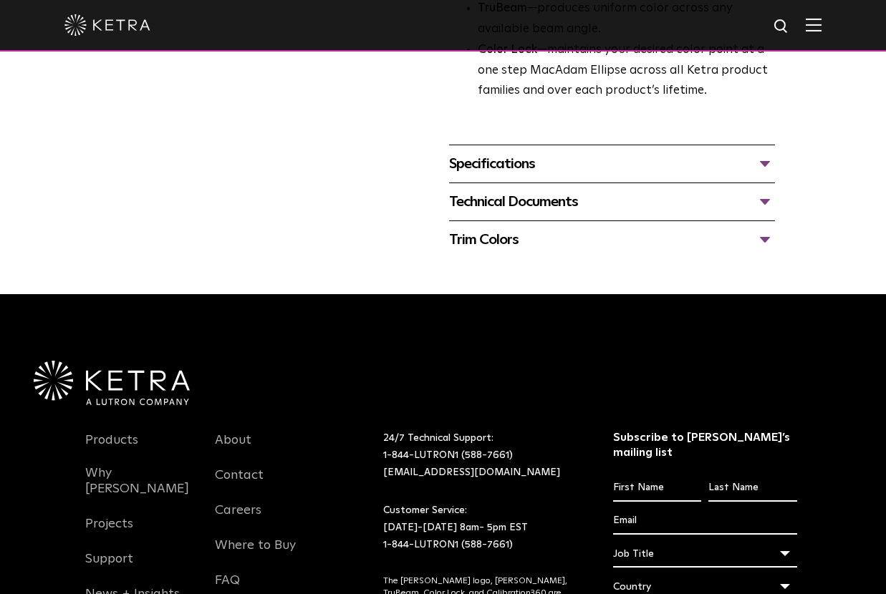
scroll to position [573, 0]
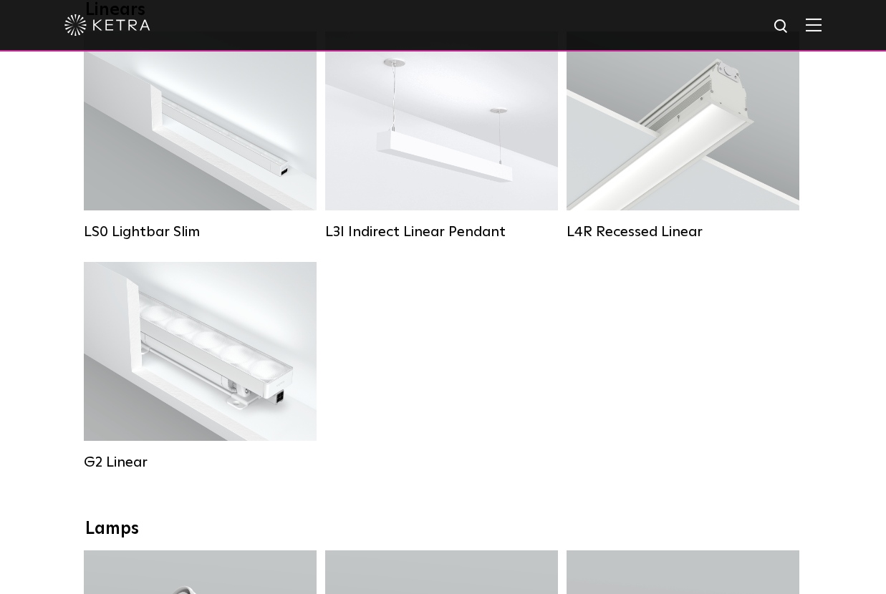
scroll to position [501, 0]
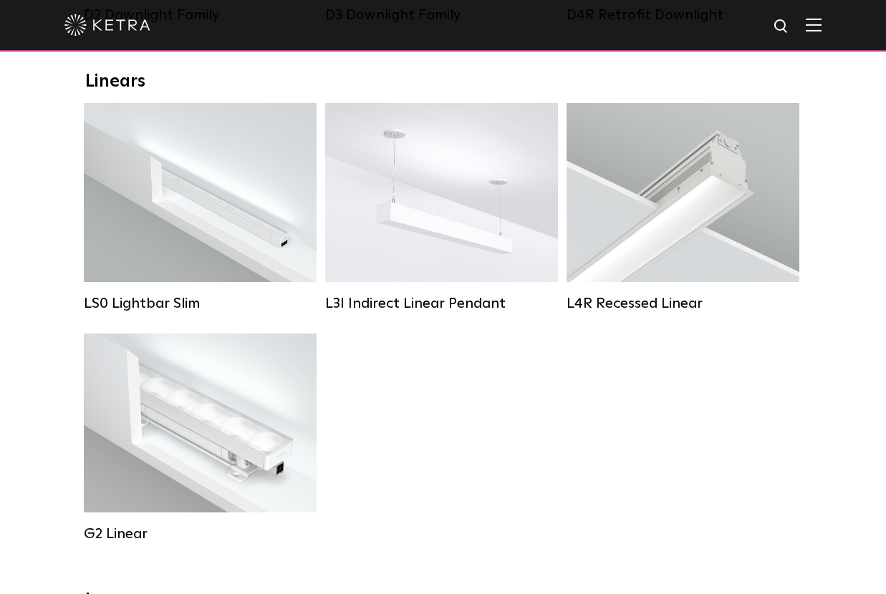
click at [804, 33] on div at bounding box center [442, 25] width 757 height 50
click at [791, 26] on img at bounding box center [782, 27] width 18 height 18
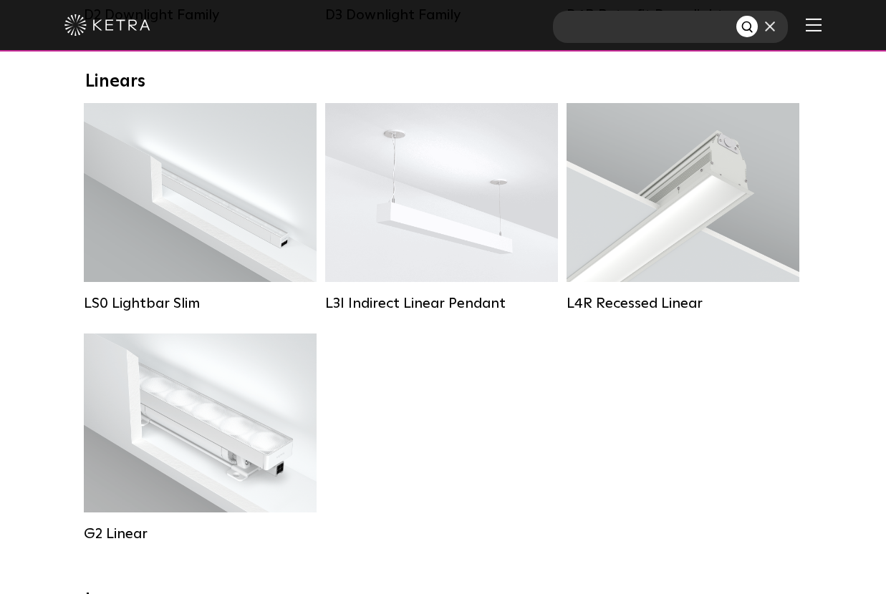
paste input "P/N 3662372 Rev L"
type input "P/N 3662372 Rev L"
click at [736, 16] on button "Search" at bounding box center [746, 26] width 21 height 21
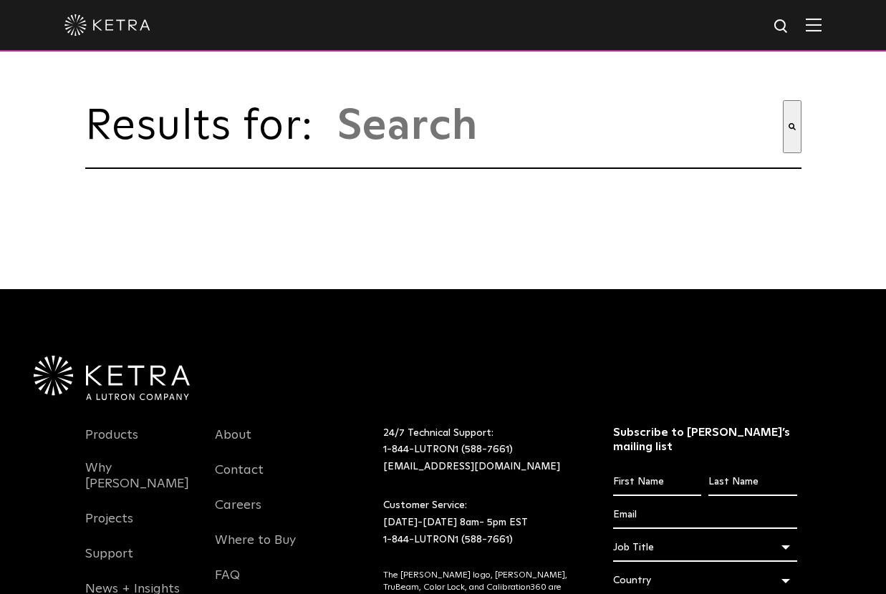
type input "p/n 3662372 rev l"
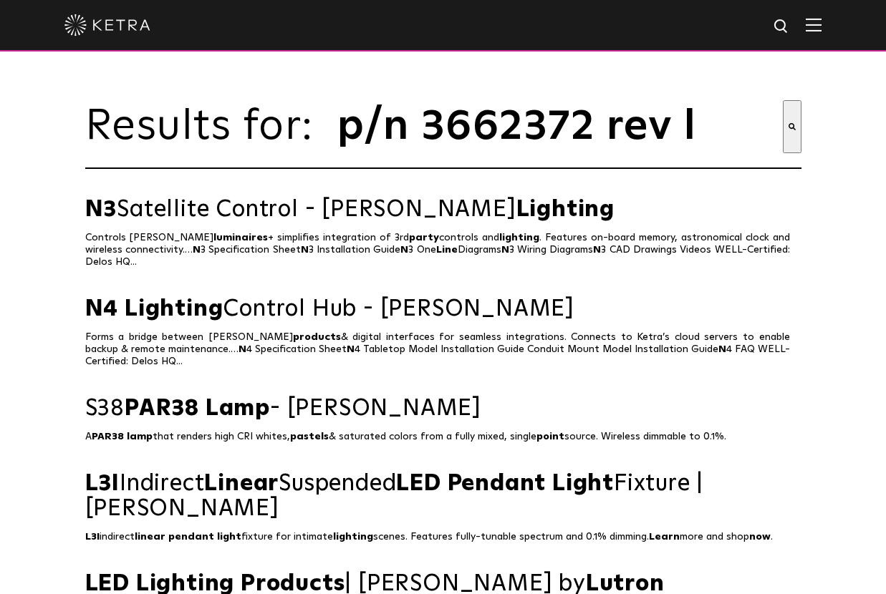
drag, startPoint x: 428, startPoint y: 145, endPoint x: 341, endPoint y: 153, distance: 87.0
click at [342, 152] on input "p/n 3662372 rev l" at bounding box center [559, 126] width 447 height 53
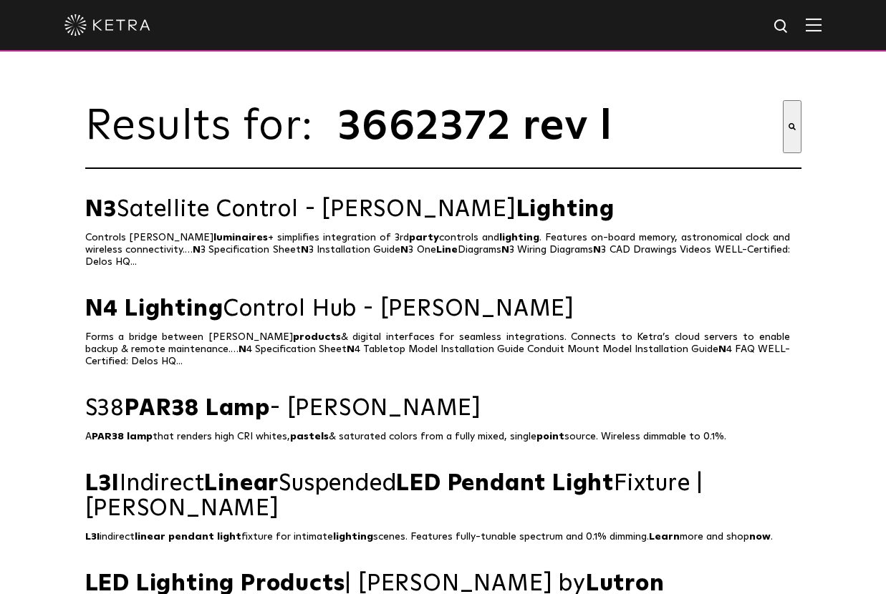
type input "3662372 rev l"
click at [783, 100] on button "Search" at bounding box center [792, 126] width 19 height 53
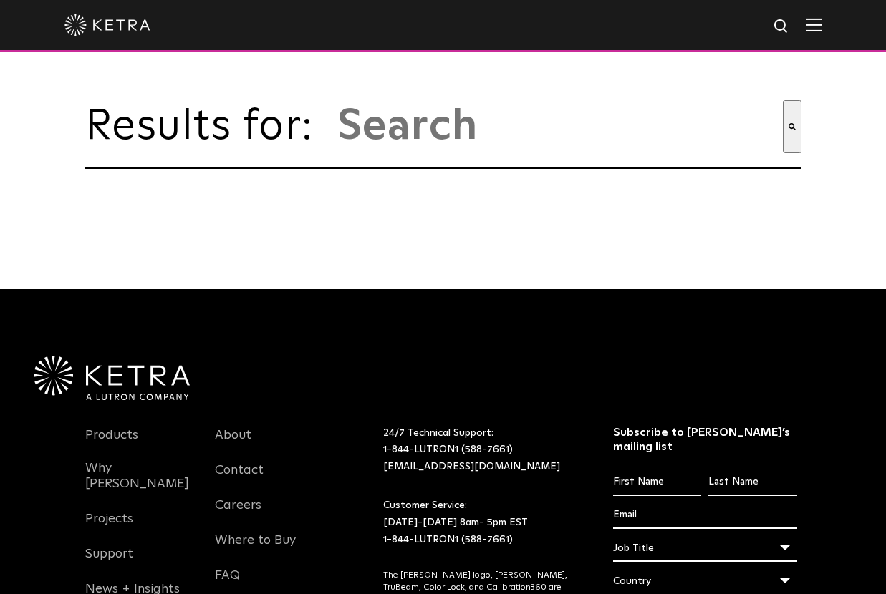
click at [473, 149] on input "This is a search field with an auto-suggest feature attached." at bounding box center [559, 126] width 447 height 53
paste input "P/N 3662372 Rev L"
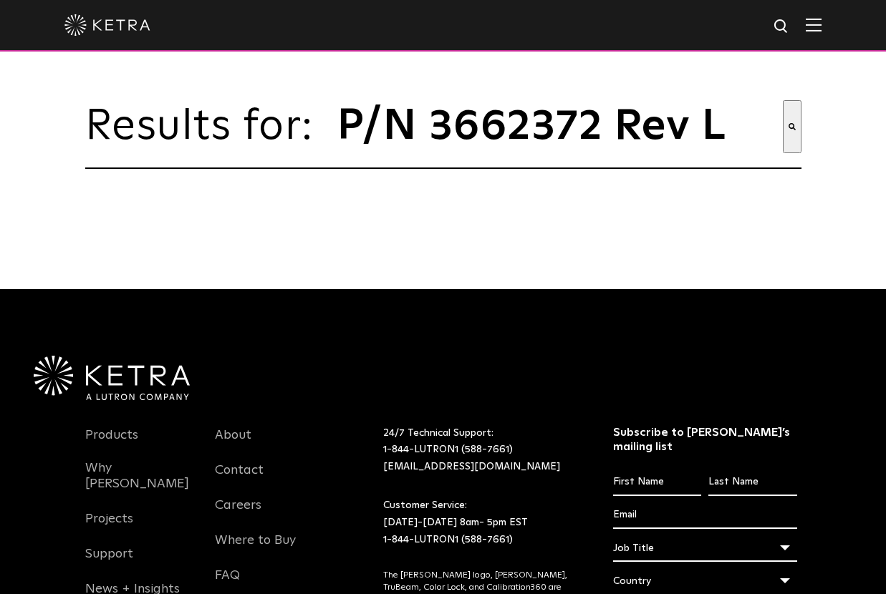
type input "P/N 3662372 Rev L"
click at [783, 100] on button "Search" at bounding box center [792, 126] width 19 height 53
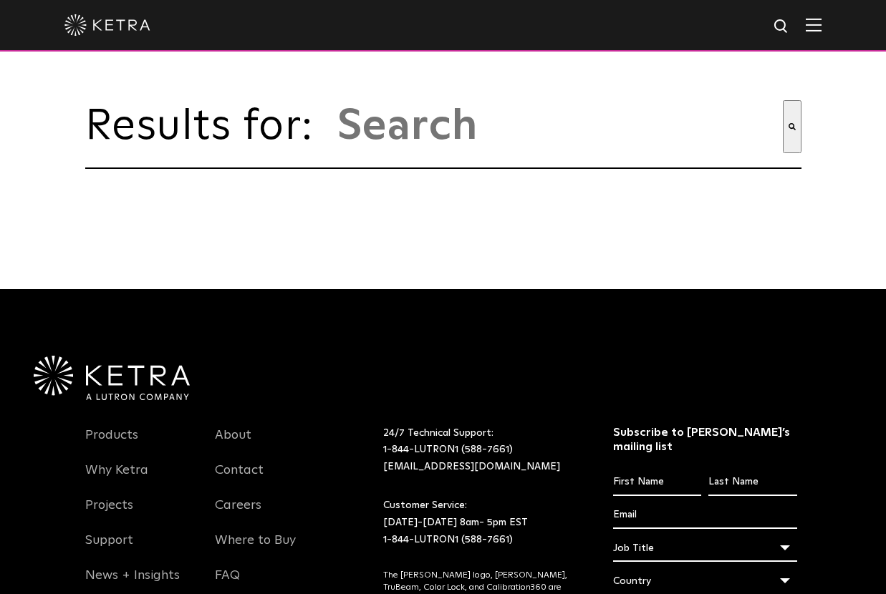
click at [514, 133] on input "This is a search field with an auto-suggest feature attached." at bounding box center [559, 126] width 447 height 53
paste input "3662372"
type input "3662372"
click at [783, 100] on button "Search" at bounding box center [792, 126] width 19 height 53
click at [445, 148] on input "This is a search field with an auto-suggest feature attached." at bounding box center [559, 126] width 447 height 53
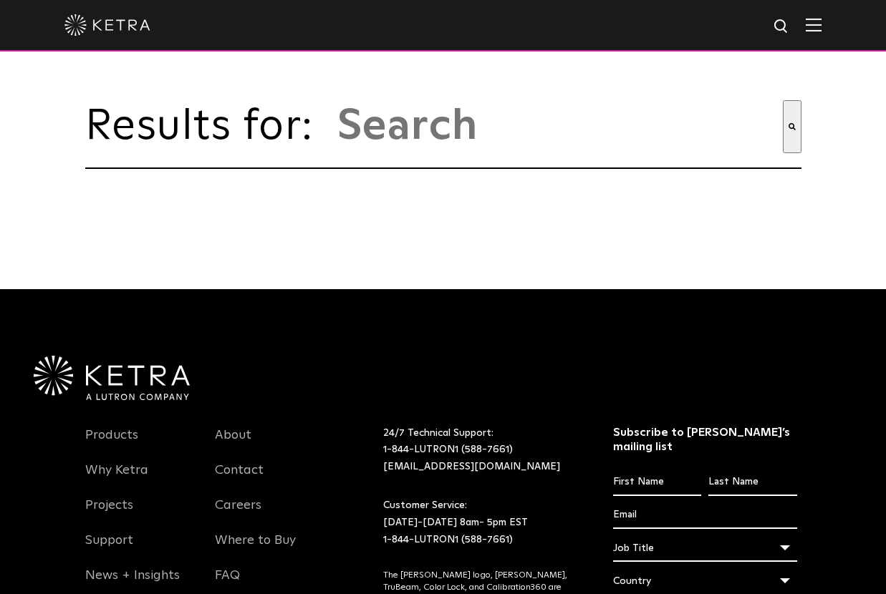
paste input "P/N 3662372 Rev L"
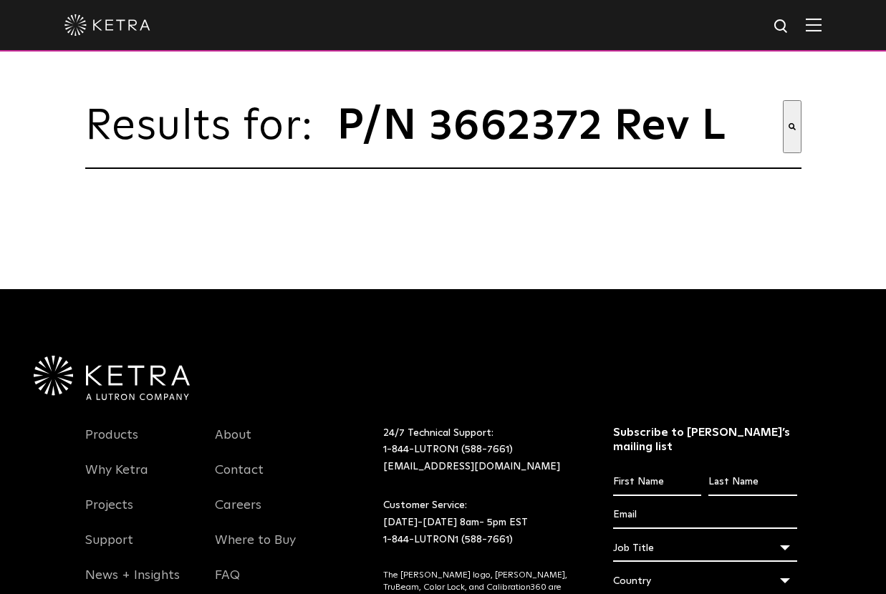
type input "P/N 3662372 Rev L"
click at [783, 100] on button "Search" at bounding box center [792, 126] width 19 height 53
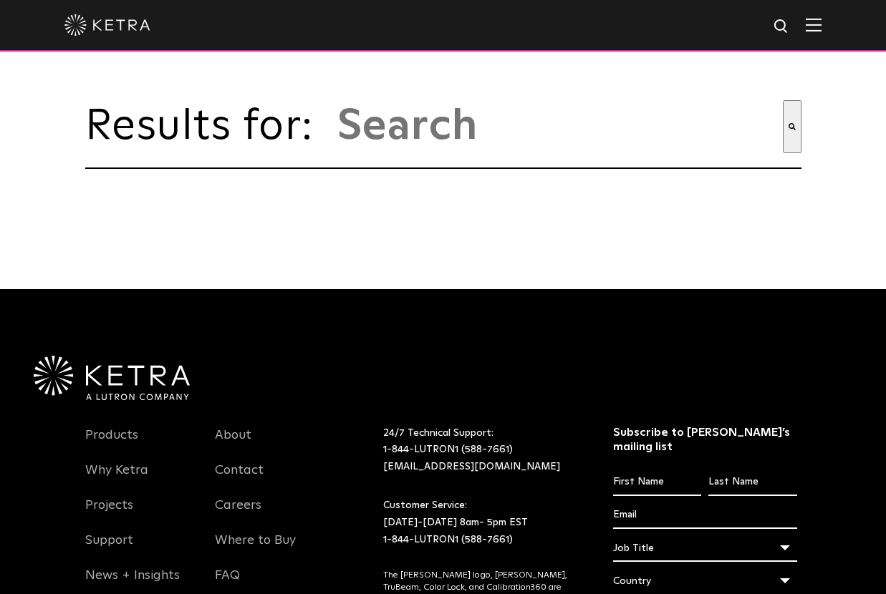
click at [800, 148] on button "Search" at bounding box center [792, 126] width 19 height 53
click at [791, 34] on img at bounding box center [782, 27] width 18 height 18
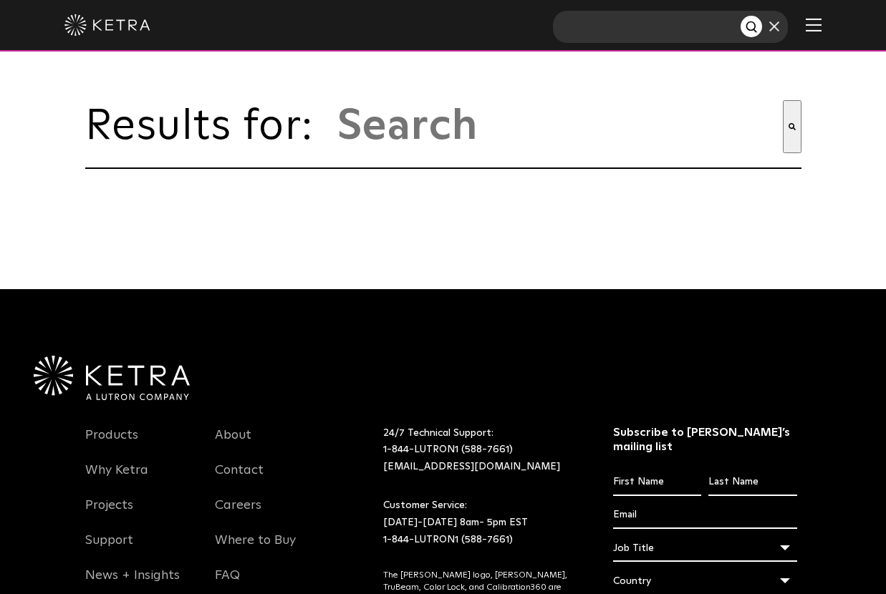
paste input "P/N 3662372 Rev L"
type input "P/N 3662372 Rev L"
click at [740, 16] on button "Search" at bounding box center [750, 26] width 21 height 21
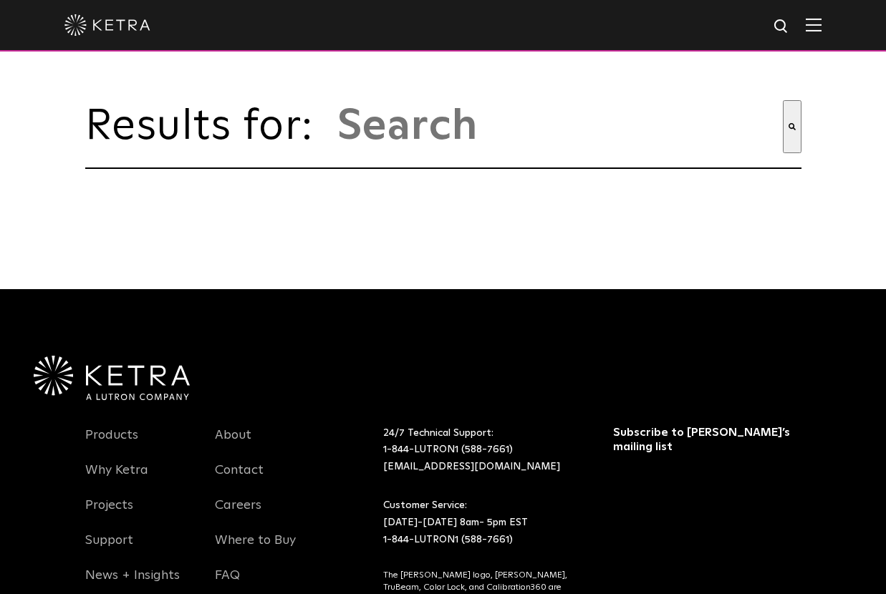
type input "p/n 3662372 rev l"
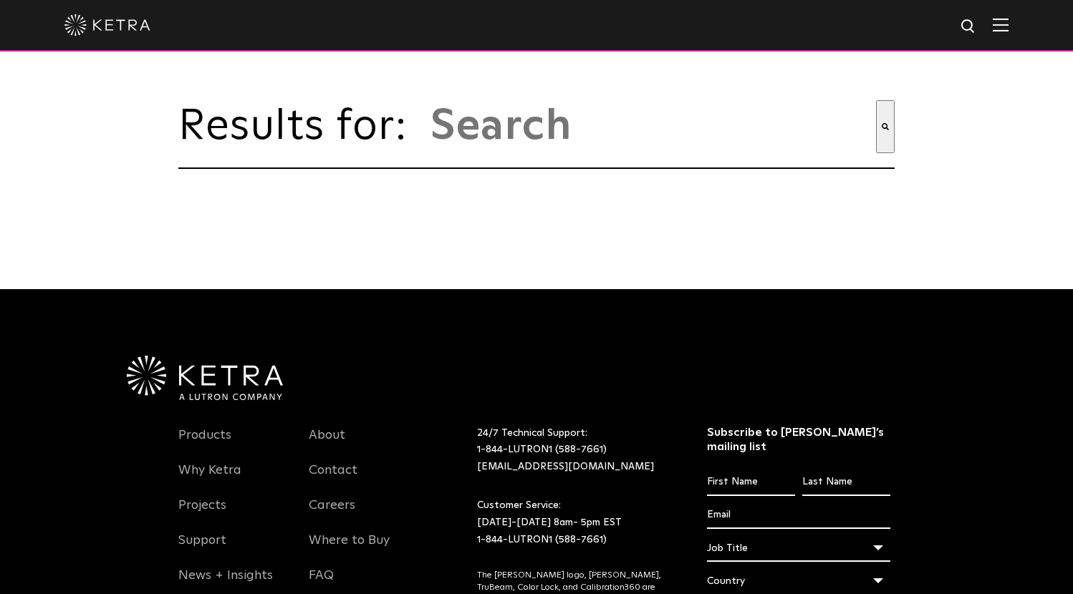
click at [885, 32] on img at bounding box center [969, 27] width 18 height 18
type input "V"
paste input "3662372"
type input "3662372"
click at [885, 16] on button "Search" at bounding box center [937, 26] width 21 height 21
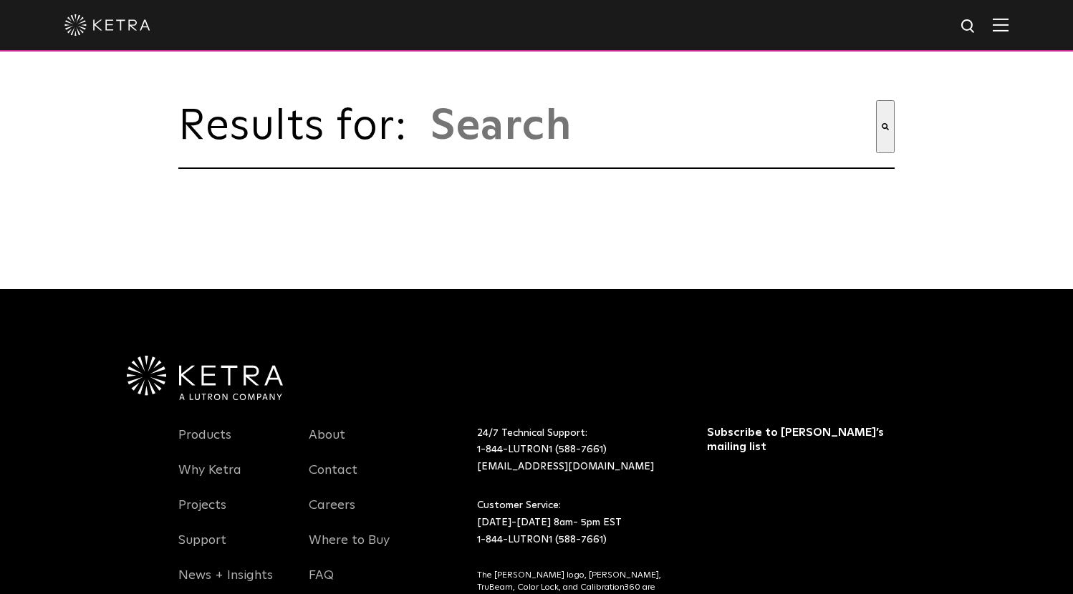
type input "3662372"
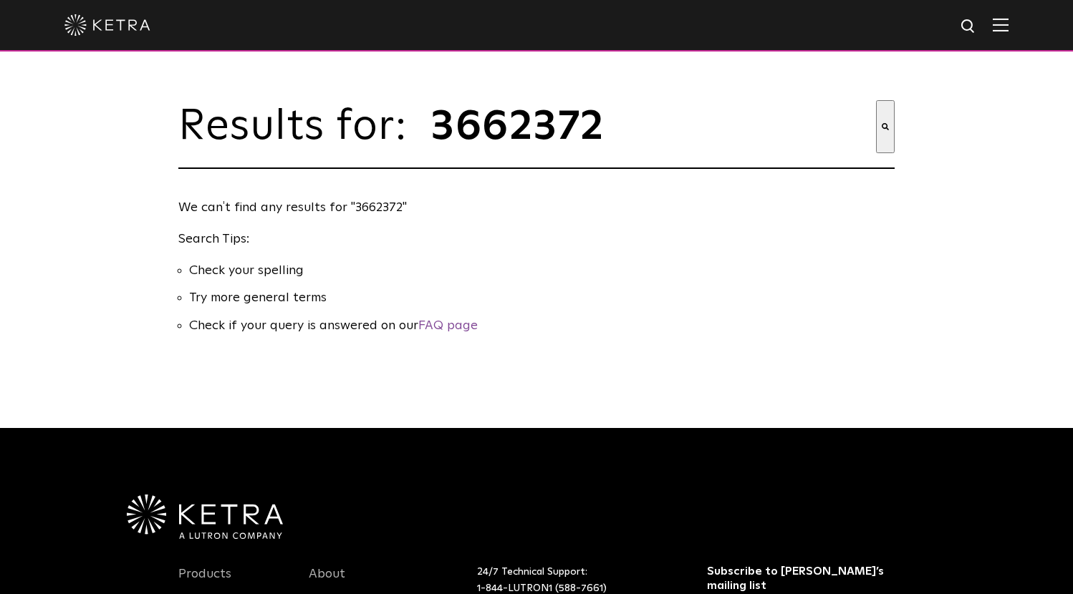
click at [87, 22] on img at bounding box center [107, 24] width 86 height 21
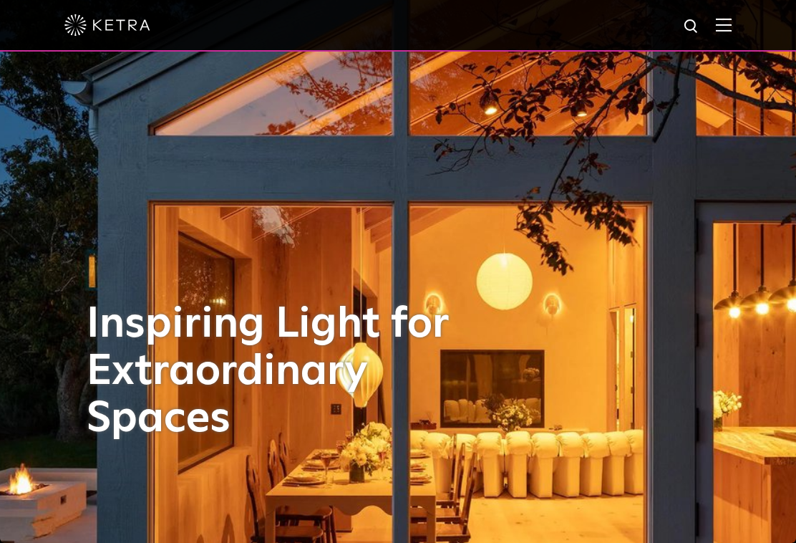
click at [732, 24] on img at bounding box center [724, 25] width 16 height 14
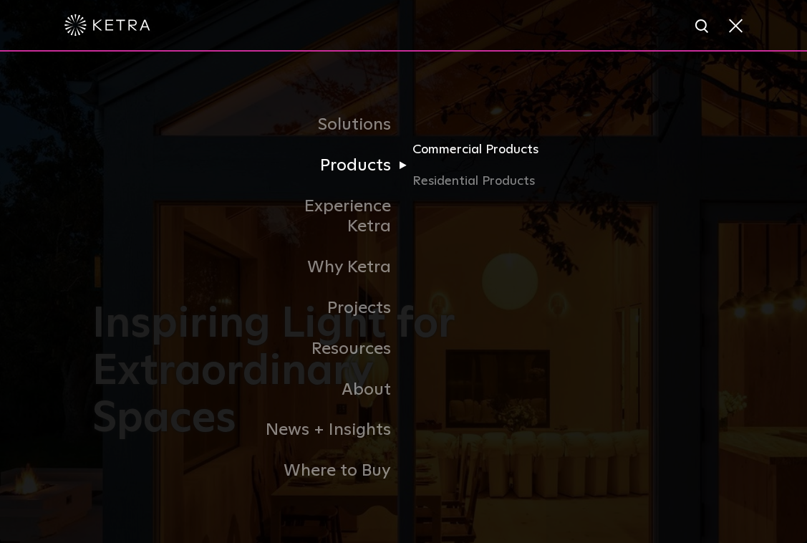
click at [515, 162] on link "Commercial Products" at bounding box center [480, 156] width 137 height 32
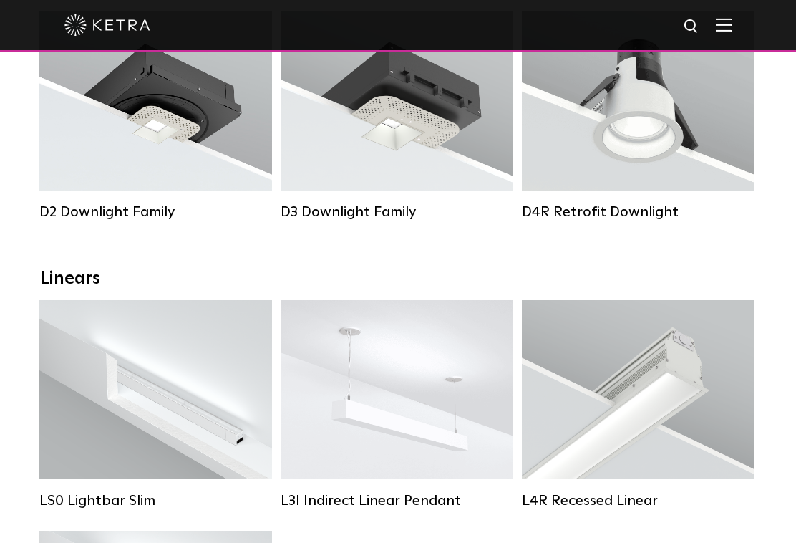
scroll to position [430, 0]
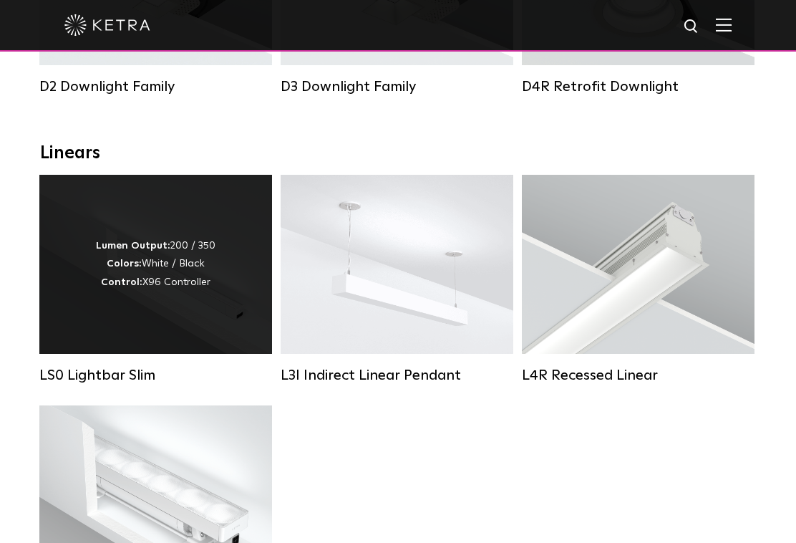
click at [59, 327] on div "Lumen Output: 200 / 350 Colors: White / Black Control: X96 Controller" at bounding box center [155, 264] width 233 height 179
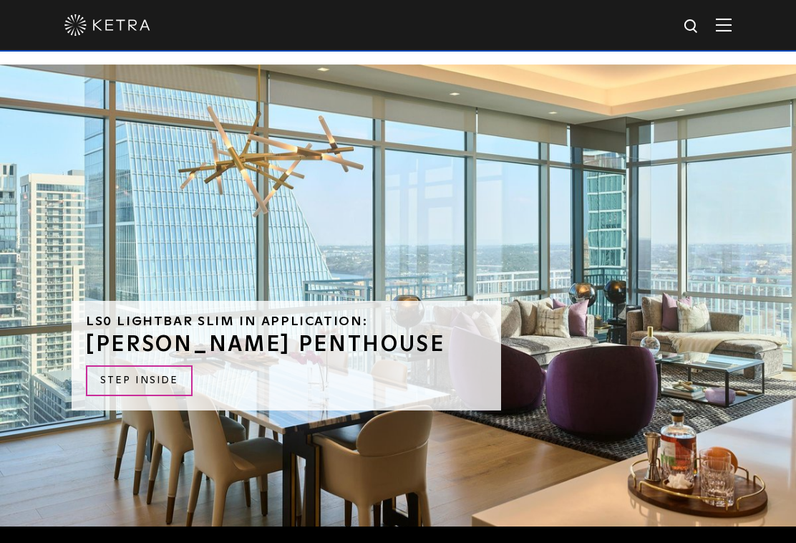
scroll to position [3008, 0]
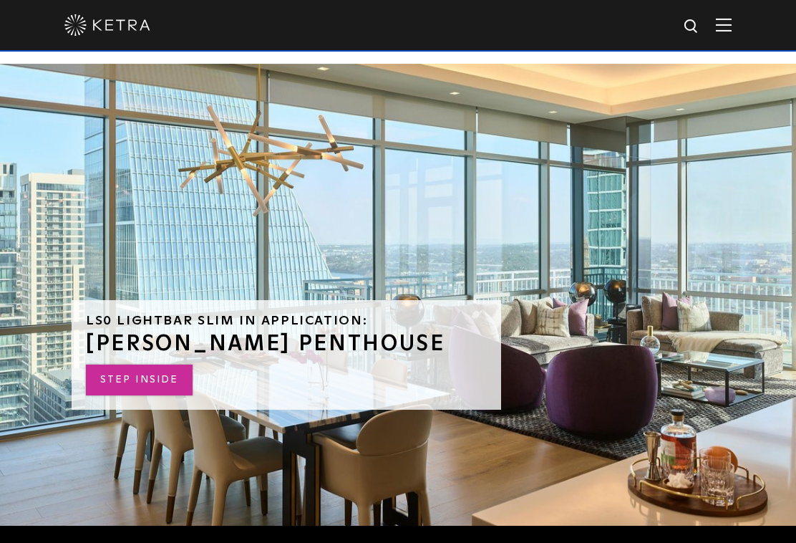
click at [132, 364] on link "STEP INSIDE" at bounding box center [139, 379] width 107 height 31
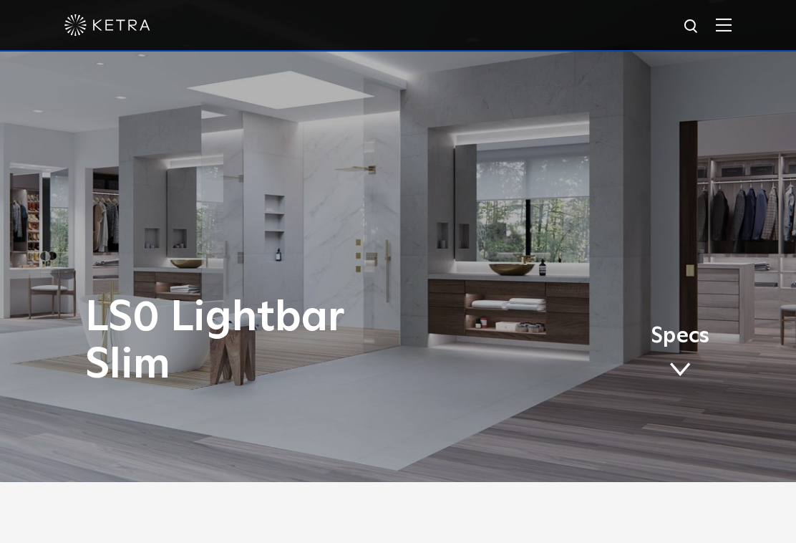
scroll to position [0, 0]
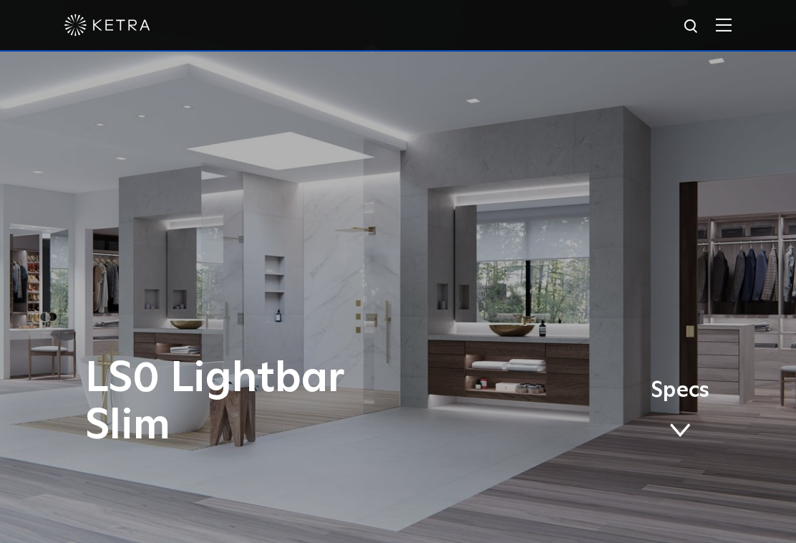
click at [667, 392] on span "Specs" at bounding box center [680, 390] width 59 height 21
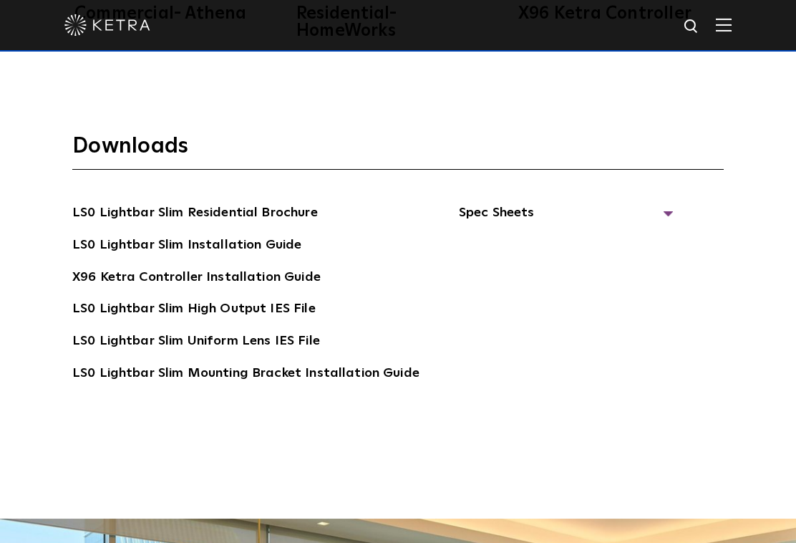
scroll to position [2620, 0]
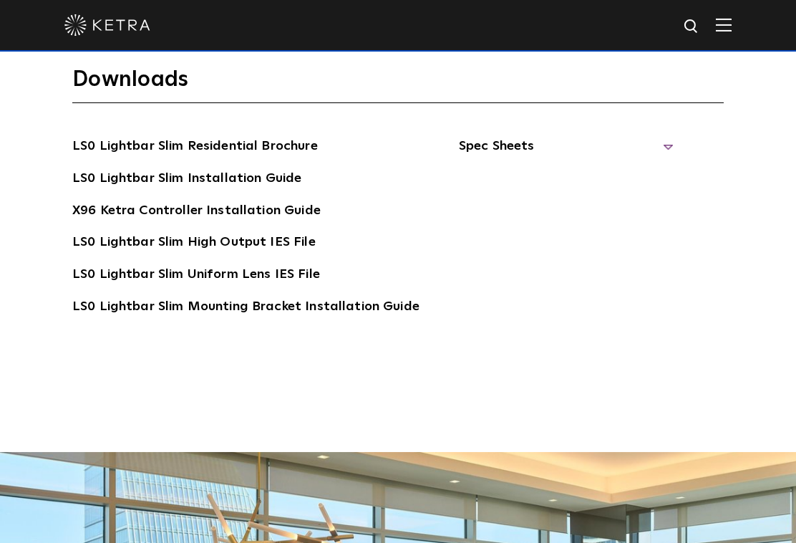
click at [503, 136] on span "Spec Sheets" at bounding box center [566, 152] width 215 height 32
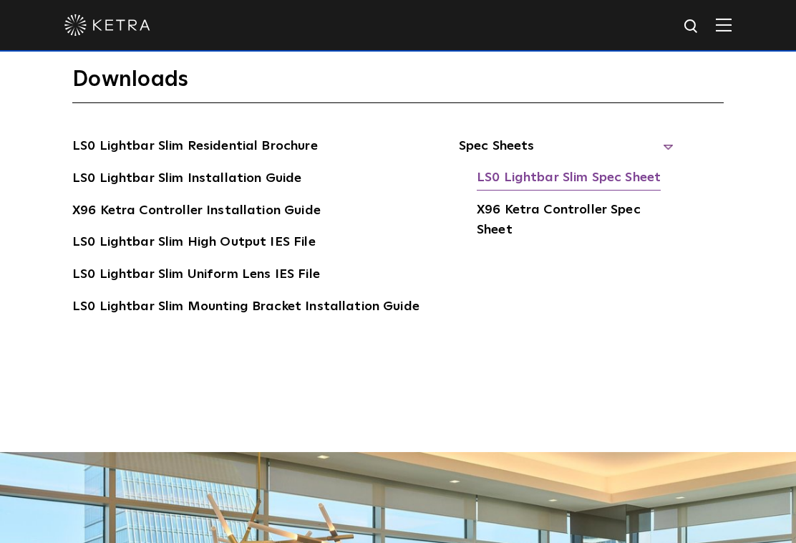
click at [622, 168] on link "LS0 Lightbar Slim Spec Sheet" at bounding box center [569, 179] width 184 height 23
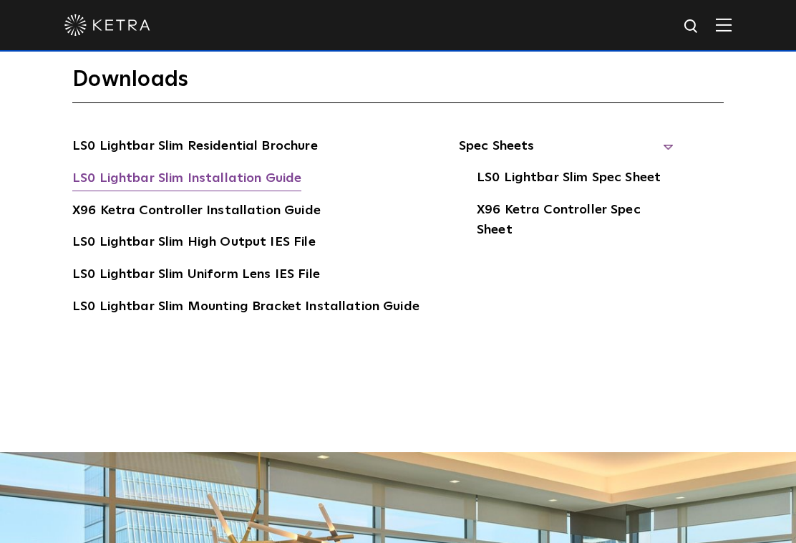
click at [194, 168] on link "LS0 Lightbar Slim Installation Guide" at bounding box center [186, 179] width 229 height 23
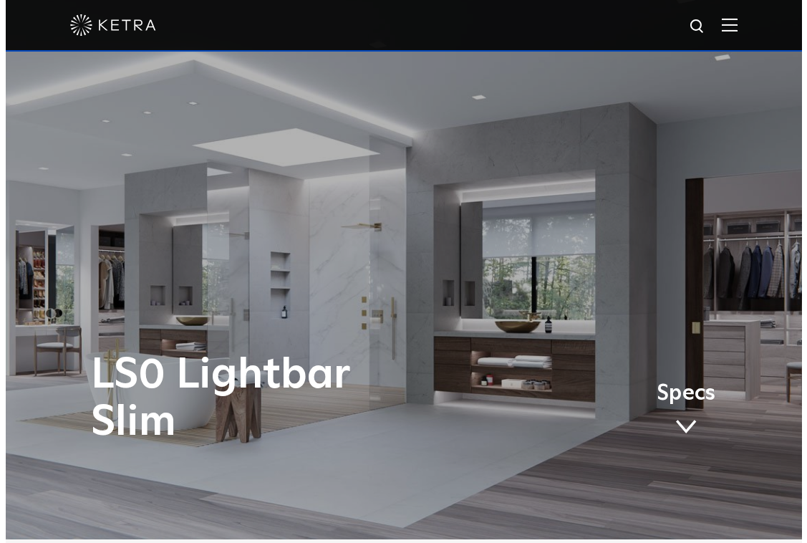
scroll to position [0, 0]
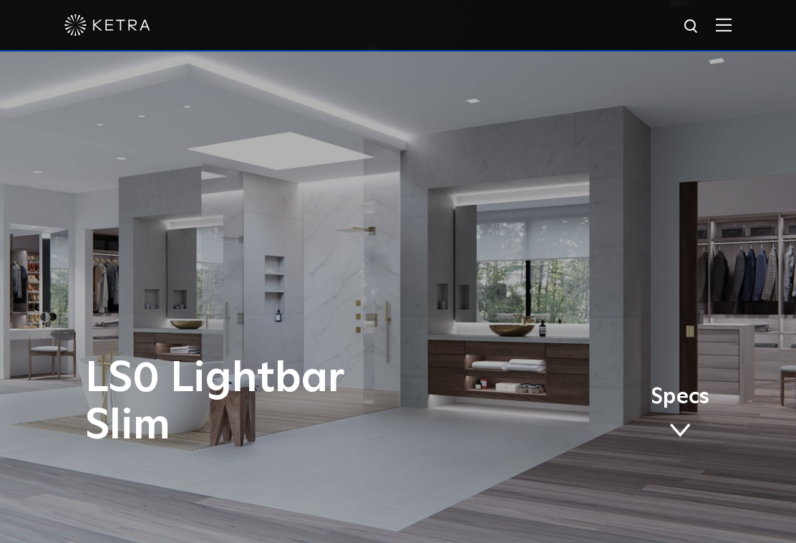
click at [730, 31] on img at bounding box center [724, 25] width 16 height 14
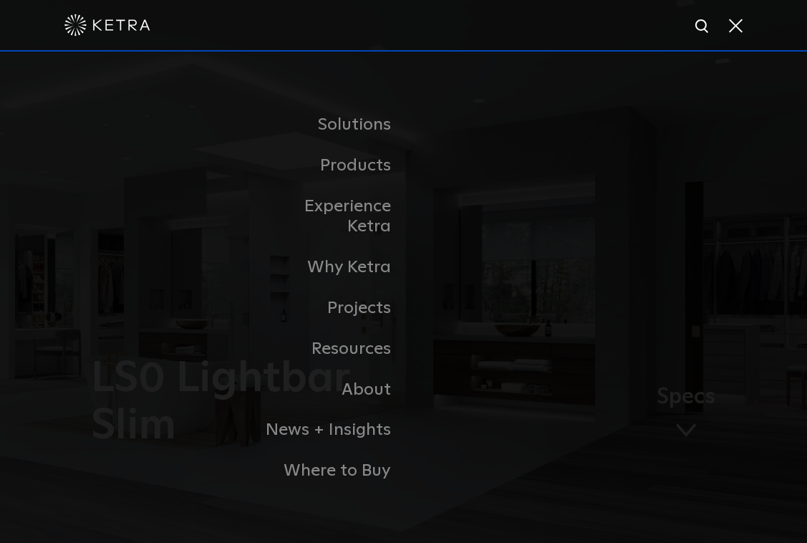
click at [426, 44] on div at bounding box center [403, 25] width 678 height 50
click at [117, 36] on img at bounding box center [107, 24] width 86 height 21
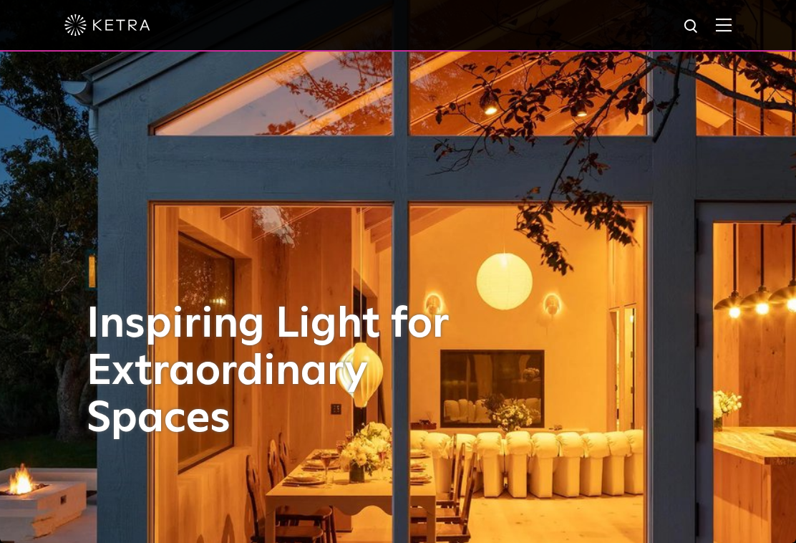
click at [732, 22] on img at bounding box center [724, 25] width 16 height 14
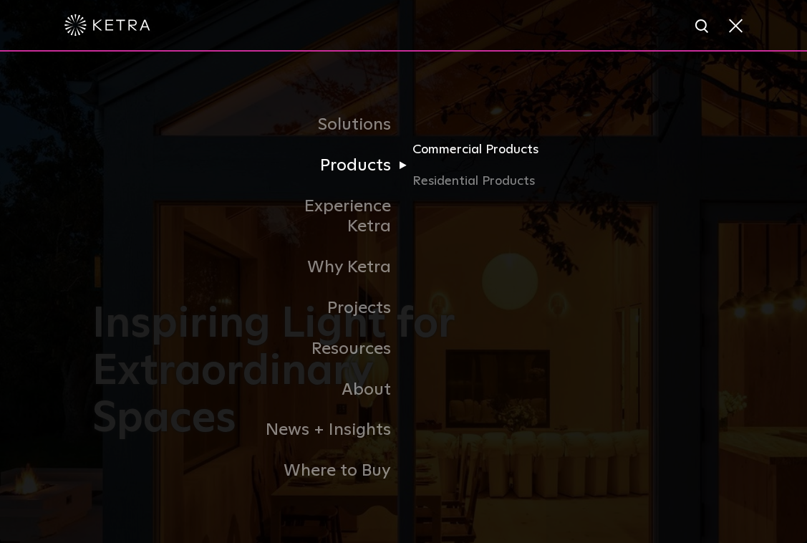
click at [458, 164] on link "Commercial Products" at bounding box center [480, 156] width 137 height 32
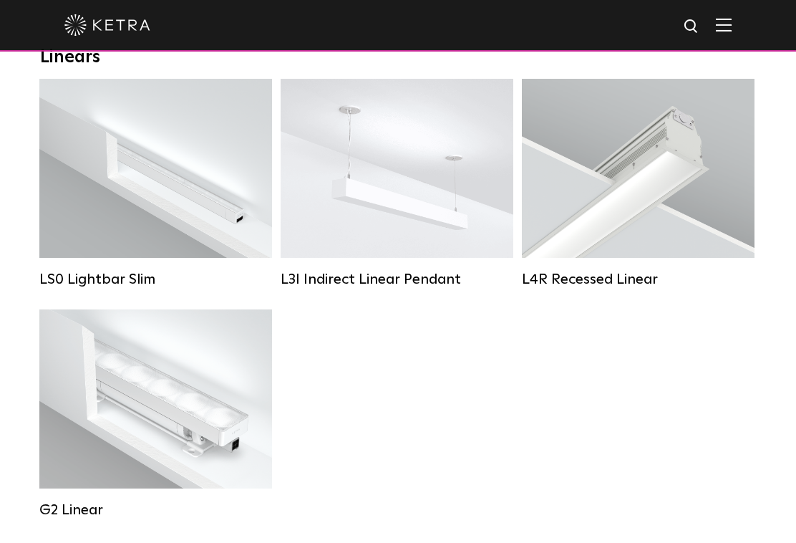
scroll to position [573, 0]
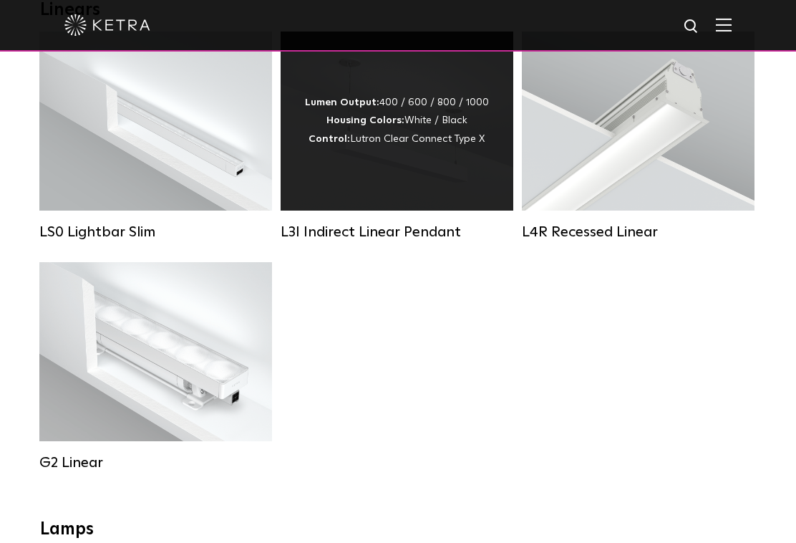
click at [363, 241] on div "L3I Indirect Linear Pendant" at bounding box center [397, 231] width 233 height 17
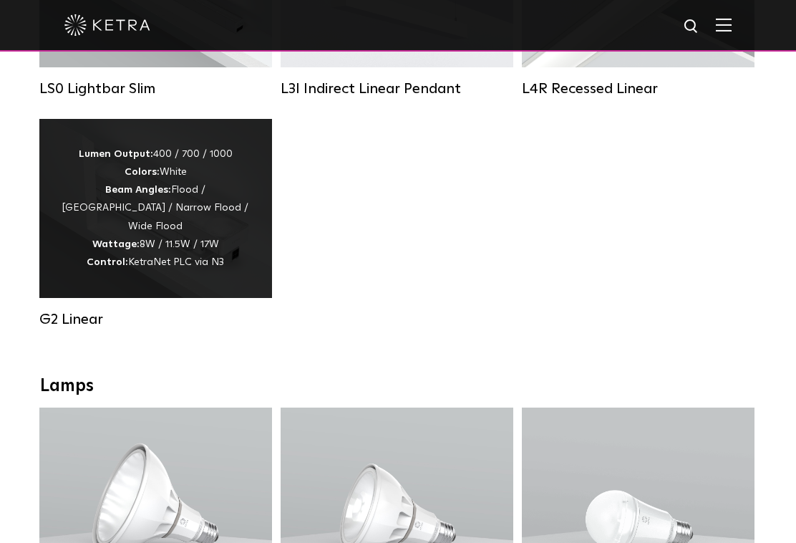
scroll to position [573, 0]
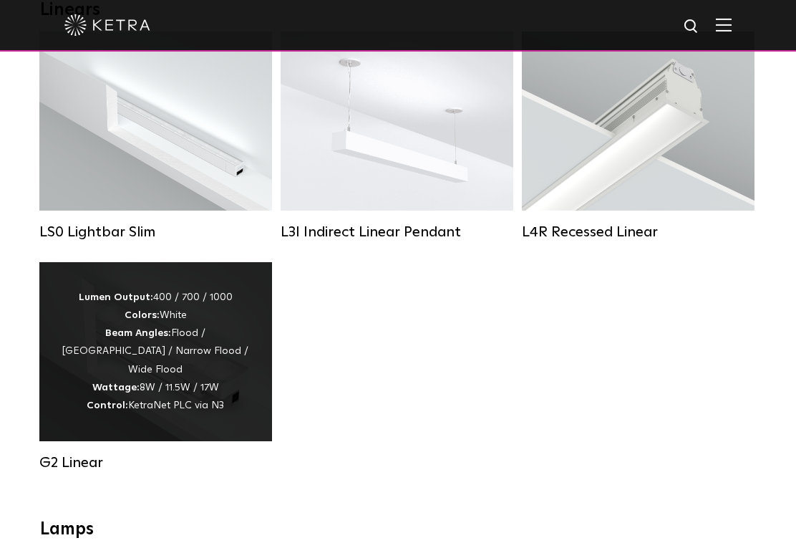
click at [137, 392] on strong "Wattage:" at bounding box center [115, 387] width 47 height 10
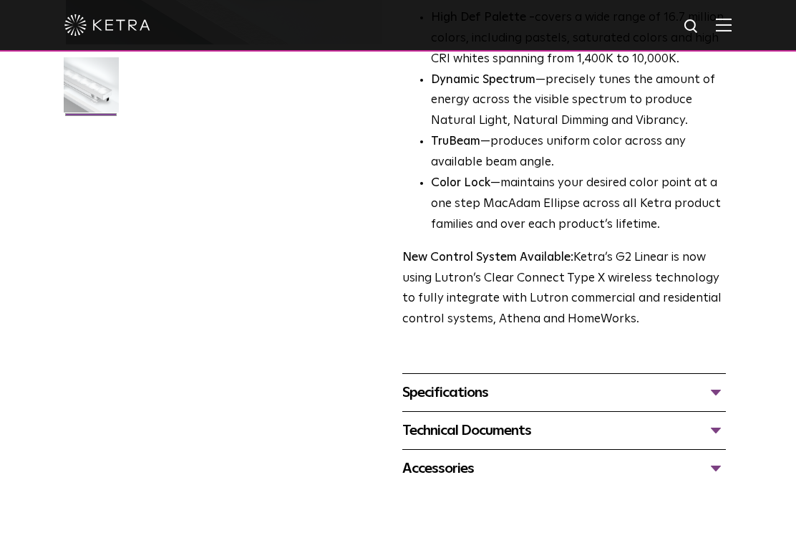
scroll to position [430, 0]
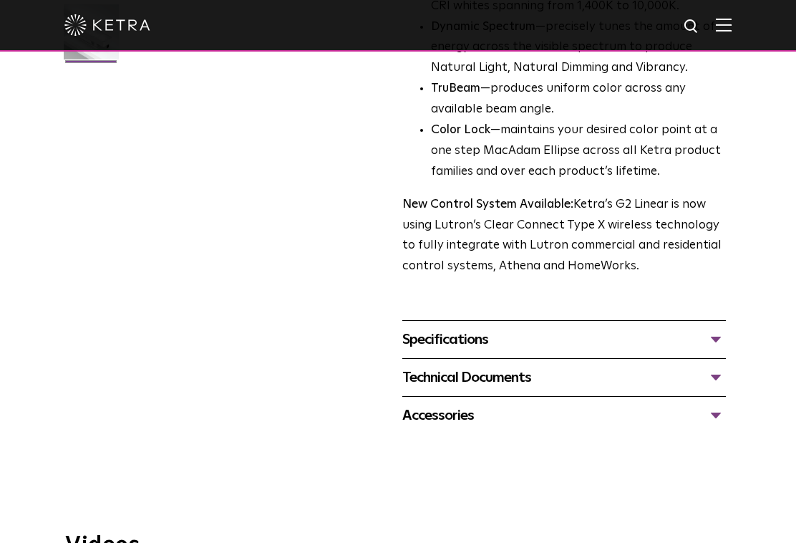
click at [467, 334] on div "Specifications" at bounding box center [564, 339] width 324 height 23
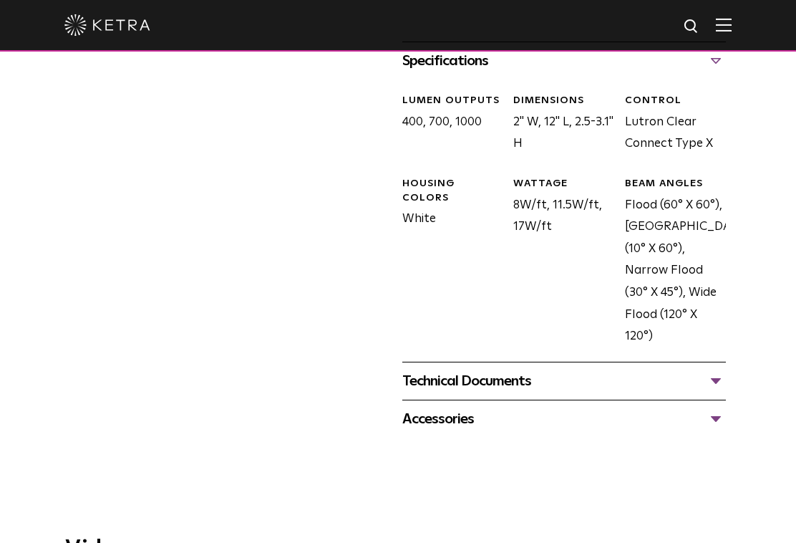
scroll to position [716, 0]
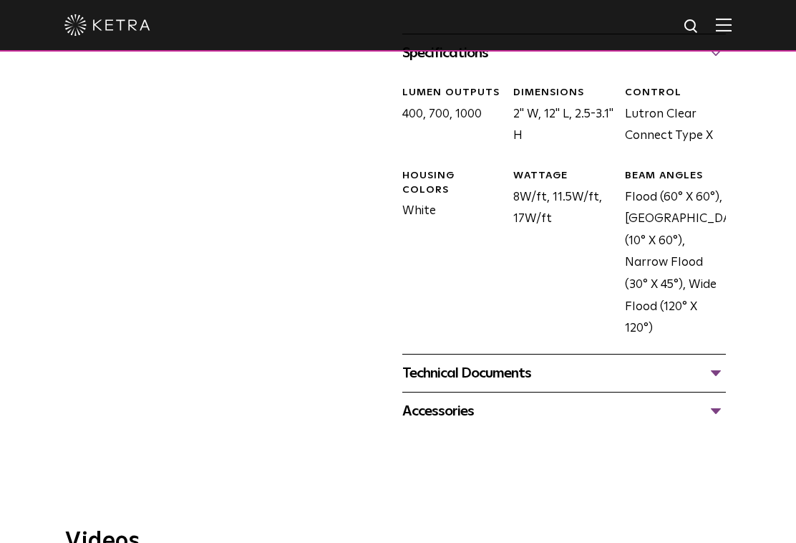
click at [471, 407] on div "Accessories" at bounding box center [564, 411] width 324 height 23
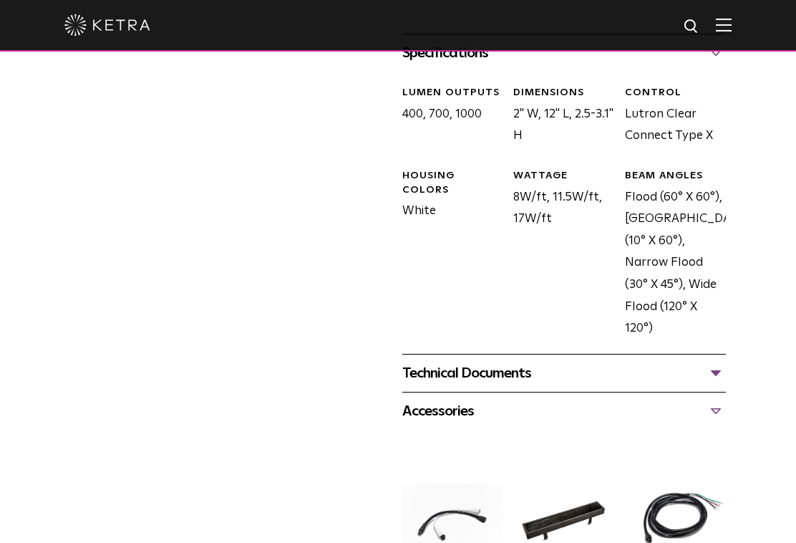
click at [478, 390] on div "Technical Documents G2 Specification Sheet G2 Installation Guide G2 Brochure G2…" at bounding box center [564, 373] width 324 height 38
click at [482, 380] on div "Technical Documents" at bounding box center [564, 373] width 324 height 23
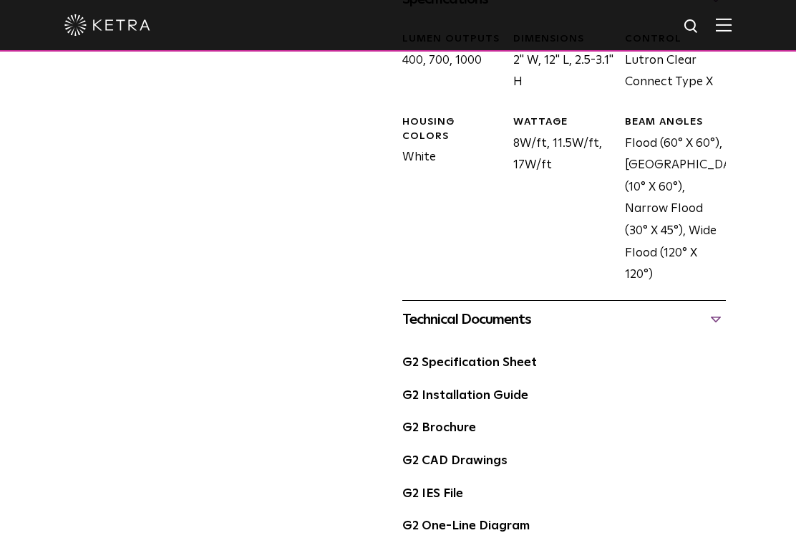
scroll to position [788, 0]
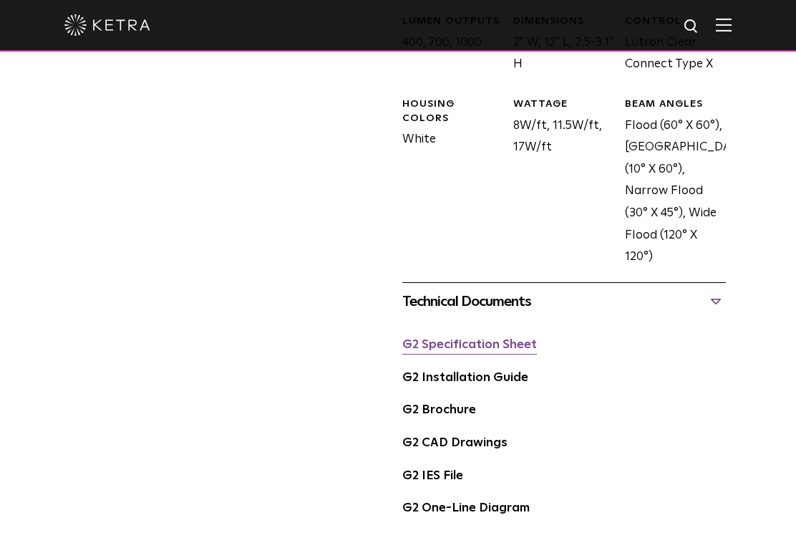
click at [479, 347] on link "G2 Specification Sheet" at bounding box center [469, 345] width 135 height 12
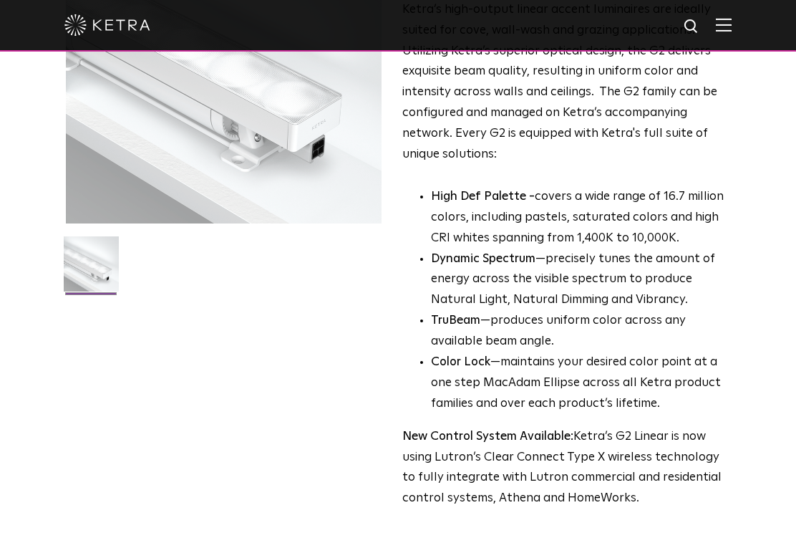
scroll to position [215, 0]
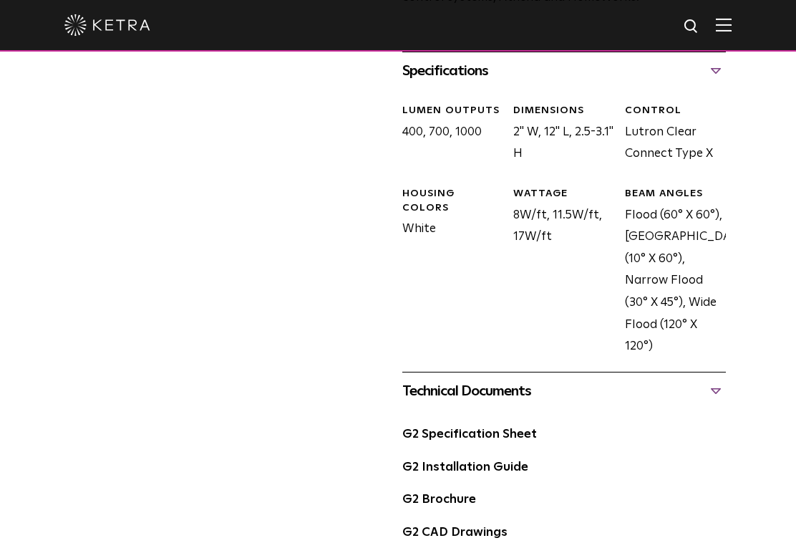
scroll to position [716, 0]
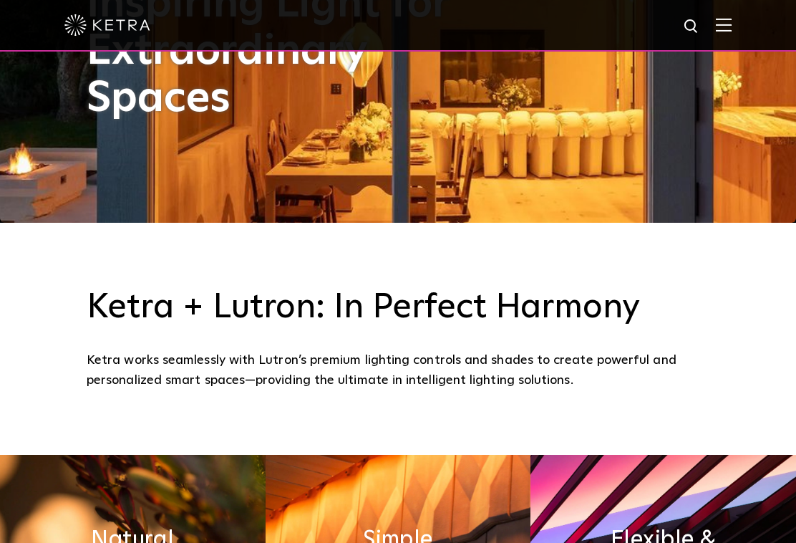
scroll to position [321, 0]
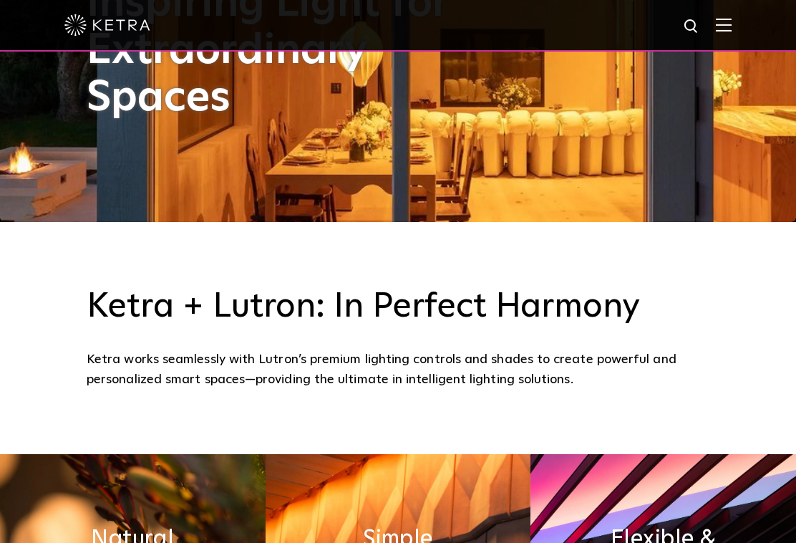
click at [732, 30] on img at bounding box center [724, 25] width 16 height 14
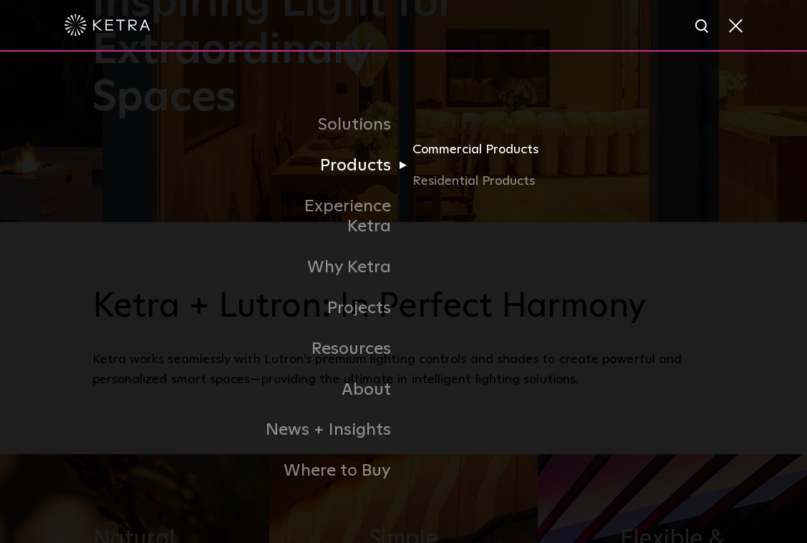
click at [482, 163] on link "Commercial Products" at bounding box center [480, 156] width 137 height 32
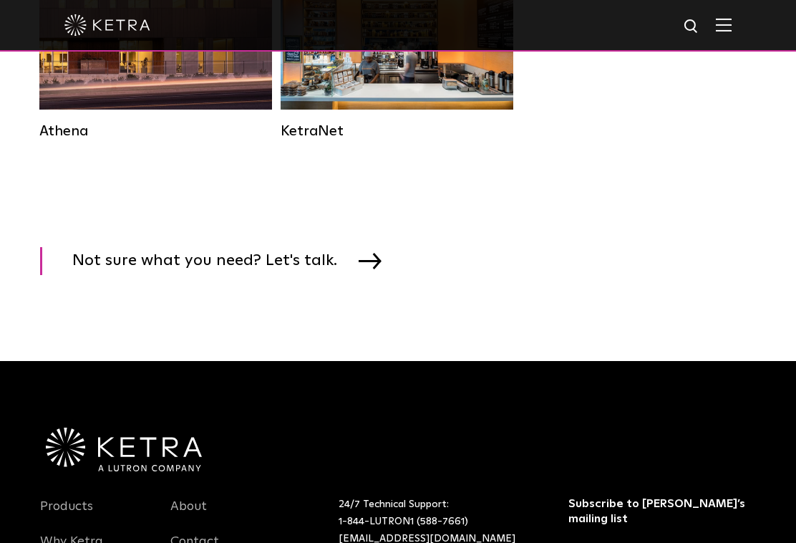
scroll to position [2293, 0]
